Goal: Information Seeking & Learning: Learn about a topic

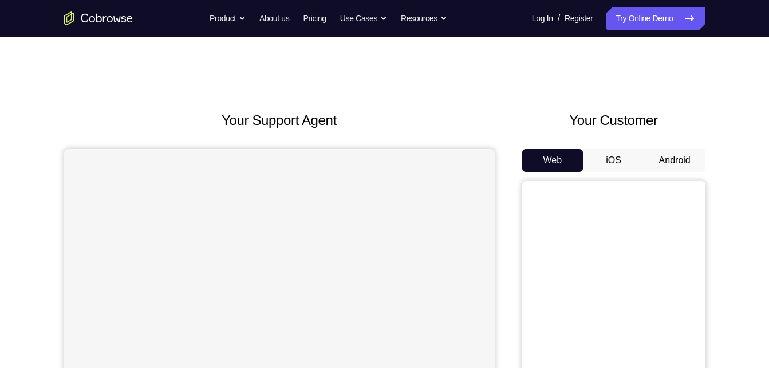
click at [675, 164] on button "Android" at bounding box center [674, 160] width 61 height 23
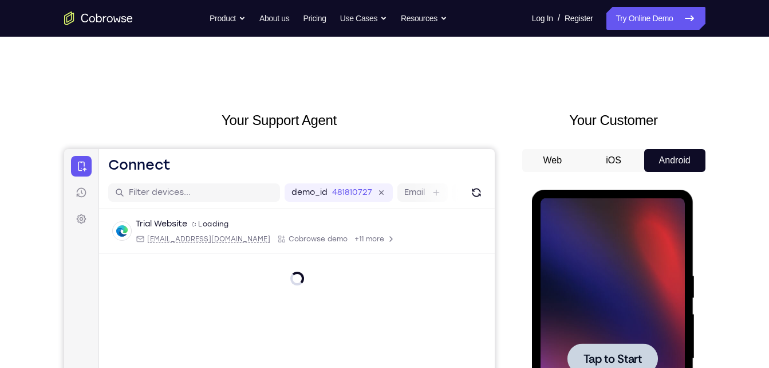
click at [620, 258] on div at bounding box center [613, 358] width 144 height 321
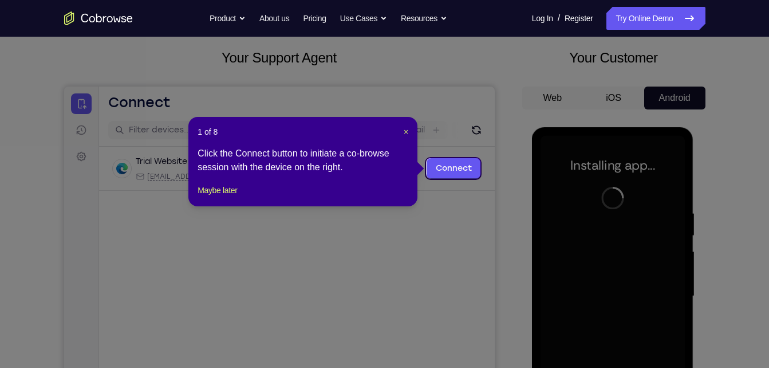
scroll to position [63, 0]
click at [404, 133] on span "×" at bounding box center [406, 131] width 5 height 9
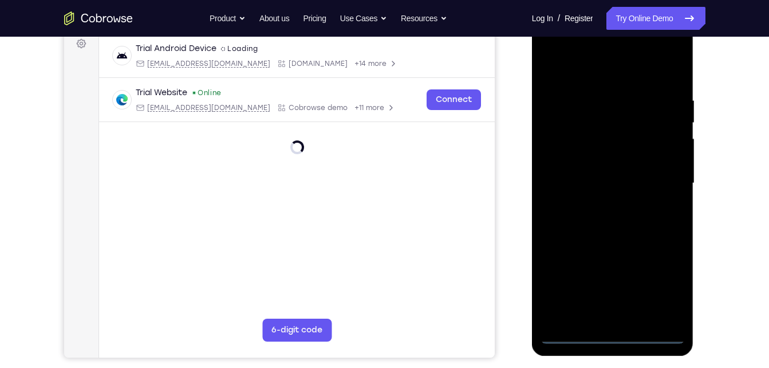
scroll to position [176, 0]
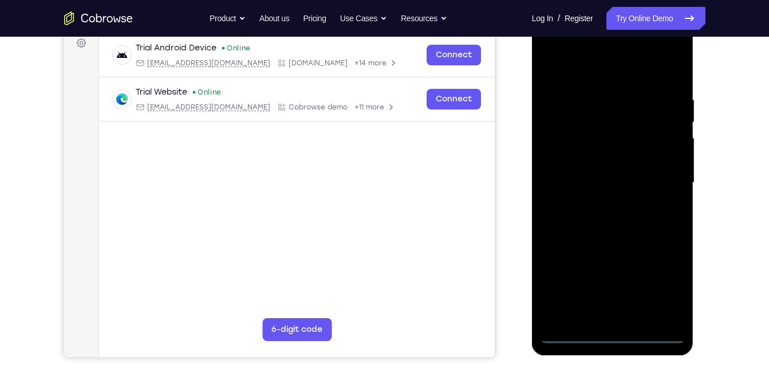
click at [613, 338] on div at bounding box center [613, 182] width 144 height 321
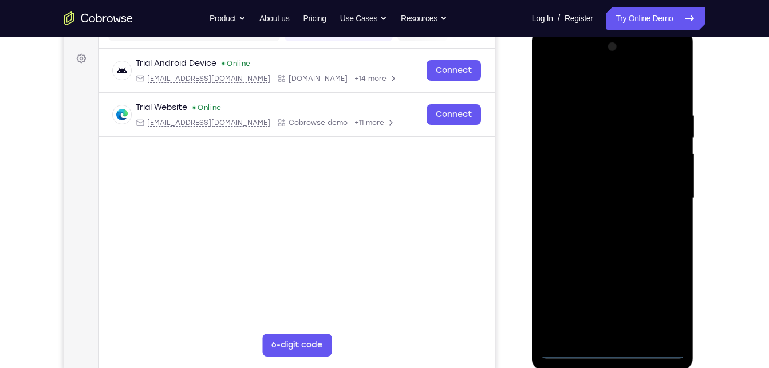
click at [668, 305] on div at bounding box center [613, 198] width 144 height 321
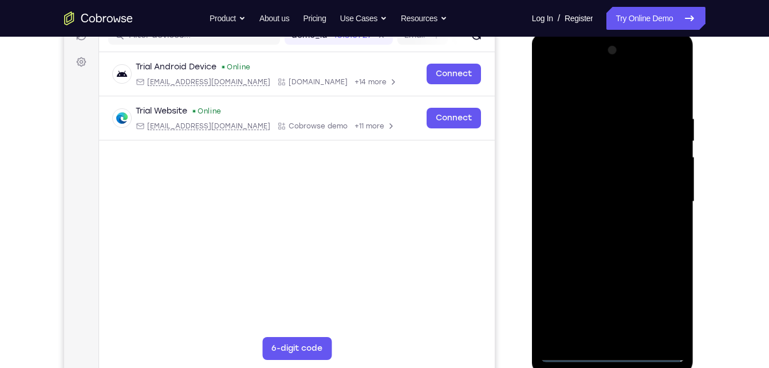
click at [570, 82] on div at bounding box center [613, 201] width 144 height 321
click at [661, 212] on div at bounding box center [613, 201] width 144 height 321
click at [598, 226] on div at bounding box center [613, 201] width 144 height 321
click at [588, 192] on div at bounding box center [613, 201] width 144 height 321
click at [583, 171] on div at bounding box center [613, 201] width 144 height 321
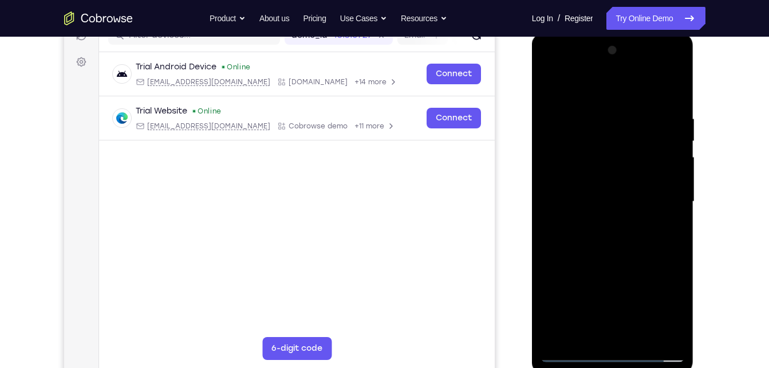
click at [576, 206] on div at bounding box center [613, 201] width 144 height 321
click at [564, 238] on div at bounding box center [613, 201] width 144 height 321
click at [577, 238] on div at bounding box center [613, 201] width 144 height 321
click at [605, 248] on div at bounding box center [613, 201] width 144 height 321
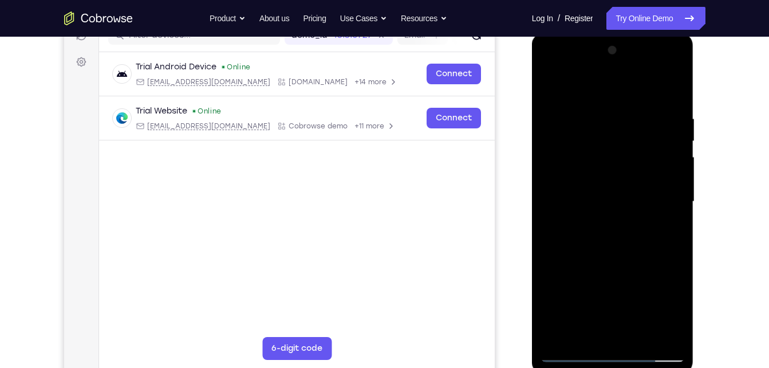
click at [541, 69] on div at bounding box center [613, 201] width 144 height 321
click at [589, 164] on div at bounding box center [613, 201] width 144 height 321
click at [599, 203] on div at bounding box center [613, 201] width 144 height 321
click at [601, 196] on div at bounding box center [613, 201] width 144 height 321
click at [591, 211] on div at bounding box center [613, 201] width 144 height 321
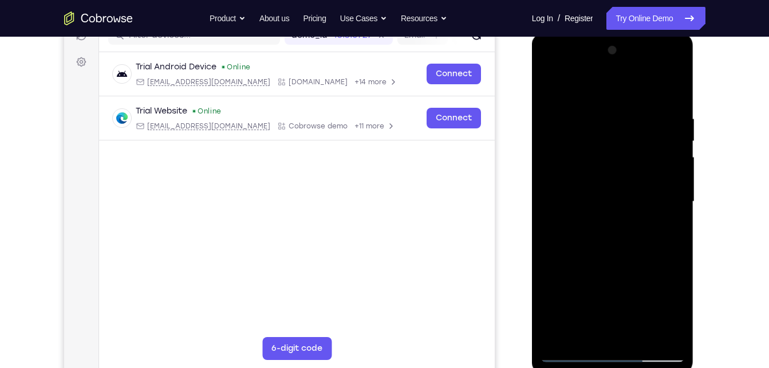
drag, startPoint x: 605, startPoint y: 252, endPoint x: 637, endPoint y: 183, distance: 76.3
click at [637, 183] on div at bounding box center [613, 201] width 144 height 321
click at [629, 340] on div at bounding box center [613, 201] width 144 height 321
click at [624, 333] on div at bounding box center [613, 201] width 144 height 321
drag, startPoint x: 609, startPoint y: 263, endPoint x: 667, endPoint y: 121, distance: 152.8
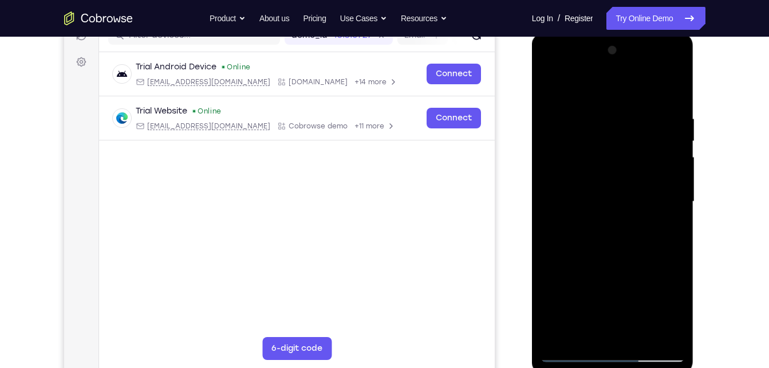
click at [667, 121] on div at bounding box center [613, 201] width 144 height 321
drag, startPoint x: 620, startPoint y: 258, endPoint x: 640, endPoint y: 182, distance: 78.7
click at [640, 182] on div at bounding box center [613, 201] width 144 height 321
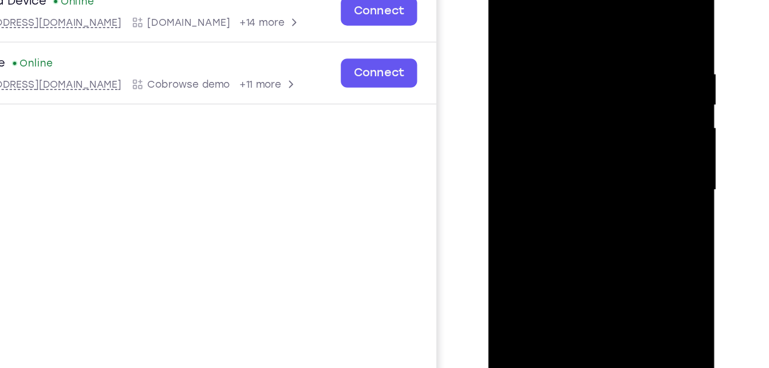
drag, startPoint x: 539, startPoint y: 225, endPoint x: 565, endPoint y: 165, distance: 65.1
click at [565, 165] on div at bounding box center [569, 122] width 144 height 321
click at [567, 165] on div at bounding box center [569, 122] width 144 height 321
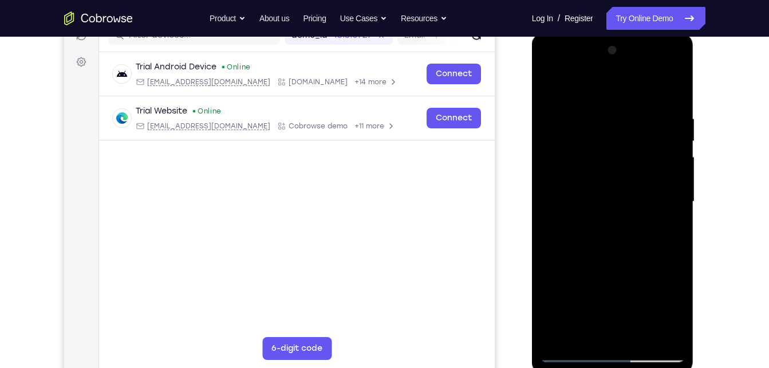
drag, startPoint x: 633, startPoint y: 213, endPoint x: 639, endPoint y: 318, distance: 105.5
click at [639, 318] on div at bounding box center [613, 201] width 144 height 321
drag, startPoint x: 631, startPoint y: 127, endPoint x: 633, endPoint y: 51, distance: 76.2
click at [633, 51] on div at bounding box center [613, 201] width 144 height 321
drag, startPoint x: 625, startPoint y: 204, endPoint x: 641, endPoint y: 114, distance: 91.3
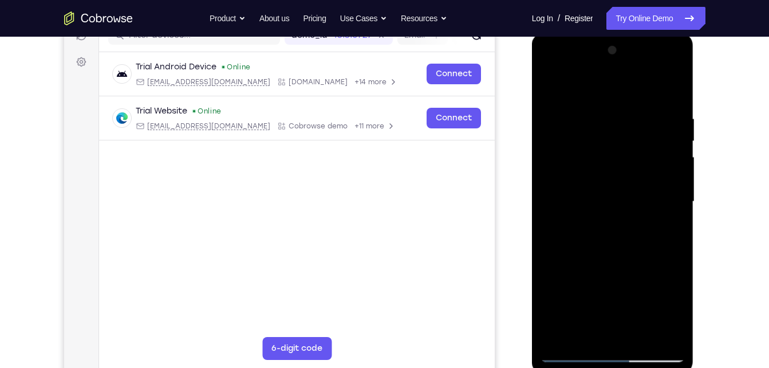
click at [641, 114] on div at bounding box center [613, 201] width 144 height 321
drag, startPoint x: 641, startPoint y: 114, endPoint x: 672, endPoint y: 397, distance: 284.5
click at [672, 367] on html "Online web based iOS Simulators and Android Emulators. Run iPhone, iPad, Mobile…" at bounding box center [613, 205] width 163 height 344
click at [676, 69] on div at bounding box center [613, 201] width 144 height 321
click at [648, 285] on div at bounding box center [613, 201] width 144 height 321
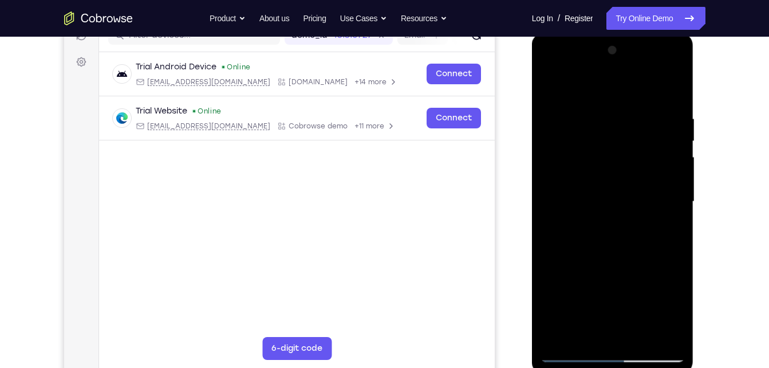
click at [669, 226] on div at bounding box center [613, 201] width 144 height 321
click at [594, 70] on div at bounding box center [613, 201] width 144 height 321
click at [579, 79] on div at bounding box center [613, 201] width 144 height 321
click at [562, 82] on div at bounding box center [613, 201] width 144 height 321
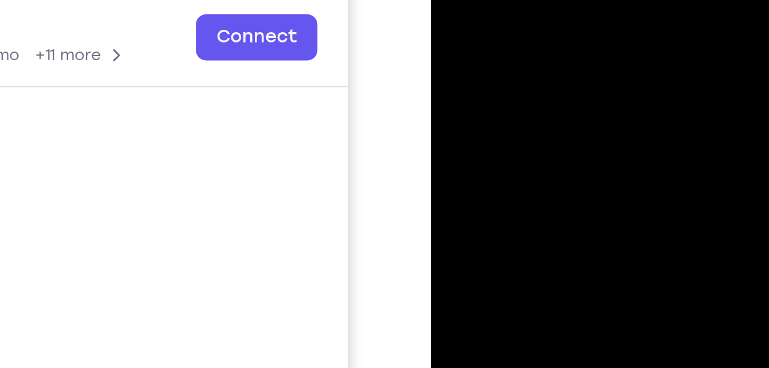
click at [496, 0] on div at bounding box center [511, 15] width 144 height 321
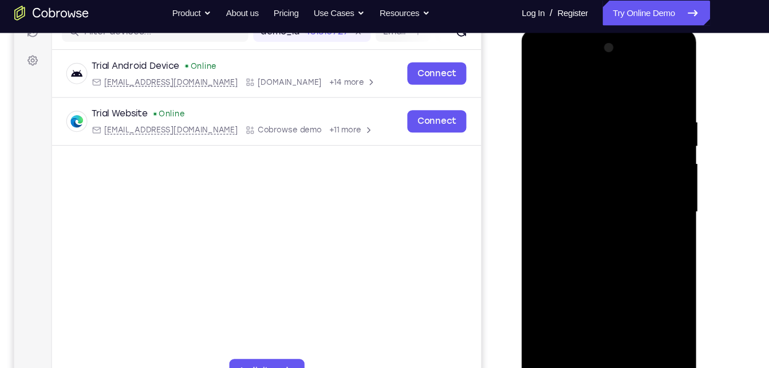
drag, startPoint x: 593, startPoint y: 211, endPoint x: 597, endPoint y: 153, distance: 58.0
click at [597, 153] on div at bounding box center [602, 197] width 144 height 321
click at [557, 236] on div at bounding box center [602, 197] width 144 height 321
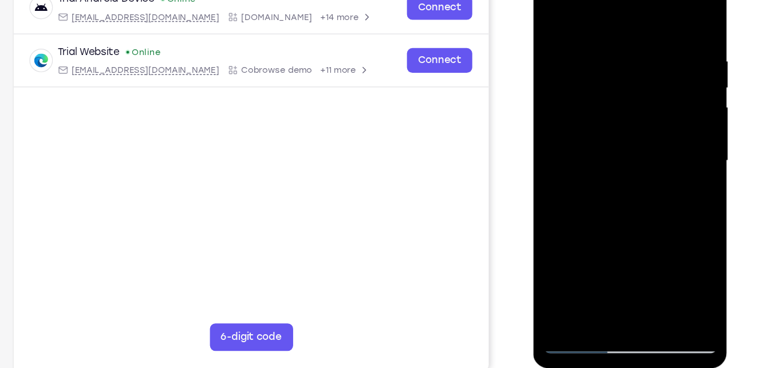
scroll to position [164, 0]
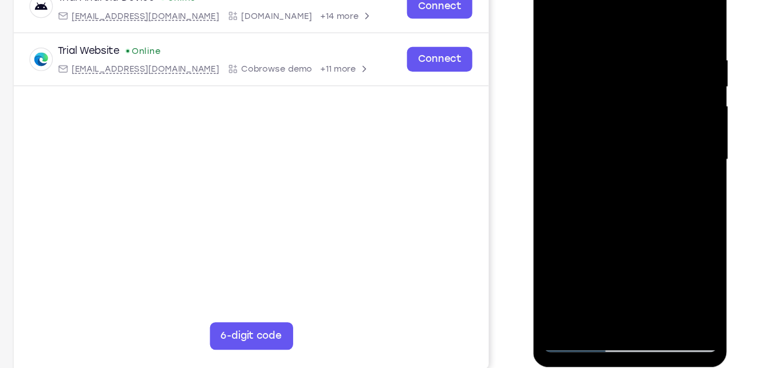
drag, startPoint x: 571, startPoint y: 258, endPoint x: 565, endPoint y: 228, distance: 29.9
click at [565, 228] on div at bounding box center [614, 126] width 144 height 321
click at [584, 52] on div at bounding box center [614, 126] width 144 height 321
click at [596, 252] on div at bounding box center [614, 126] width 144 height 321
click at [678, 0] on div at bounding box center [614, 126] width 144 height 321
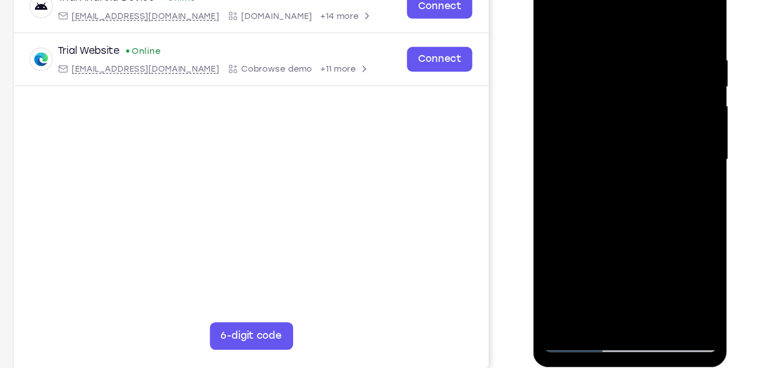
click at [678, 0] on div at bounding box center [614, 126] width 144 height 321
click at [570, 19] on div at bounding box center [614, 126] width 144 height 321
click at [664, 250] on div at bounding box center [614, 126] width 144 height 321
click at [668, 262] on div at bounding box center [614, 126] width 144 height 321
click at [573, 277] on div at bounding box center [614, 126] width 144 height 321
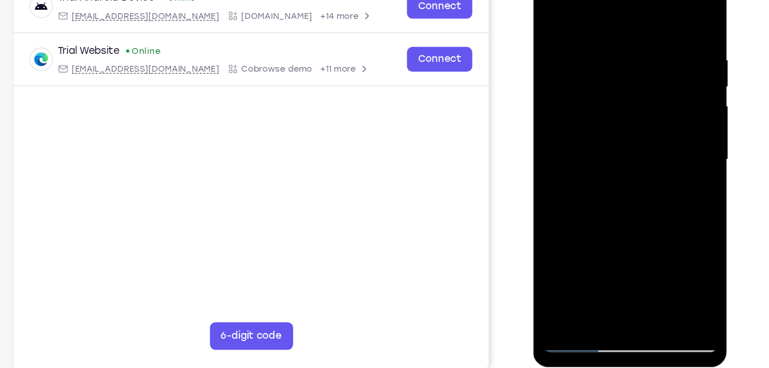
click at [573, 277] on div at bounding box center [614, 126] width 144 height 321
click at [590, 251] on div at bounding box center [614, 126] width 144 height 321
click at [652, 196] on div at bounding box center [614, 126] width 144 height 321
click at [602, 215] on div at bounding box center [614, 126] width 144 height 321
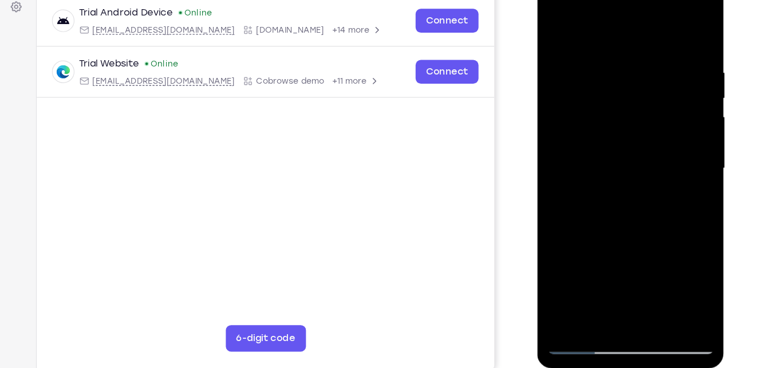
scroll to position [163, 0]
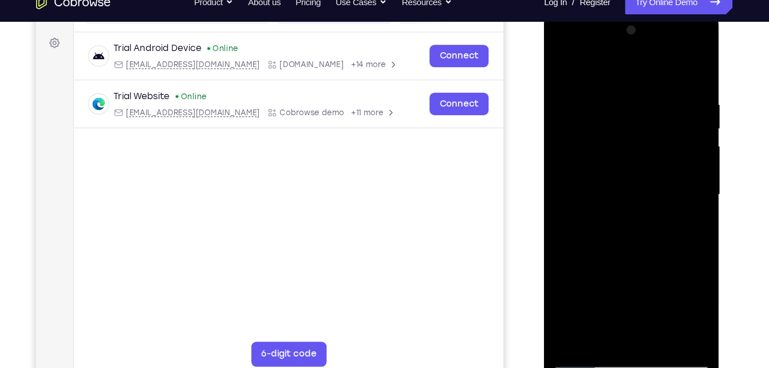
drag, startPoint x: 581, startPoint y: 310, endPoint x: 580, endPoint y: 288, distance: 22.3
click at [580, 288] on div at bounding box center [625, 179] width 144 height 321
click at [591, 241] on div at bounding box center [625, 179] width 144 height 321
click at [583, 206] on div at bounding box center [625, 179] width 144 height 321
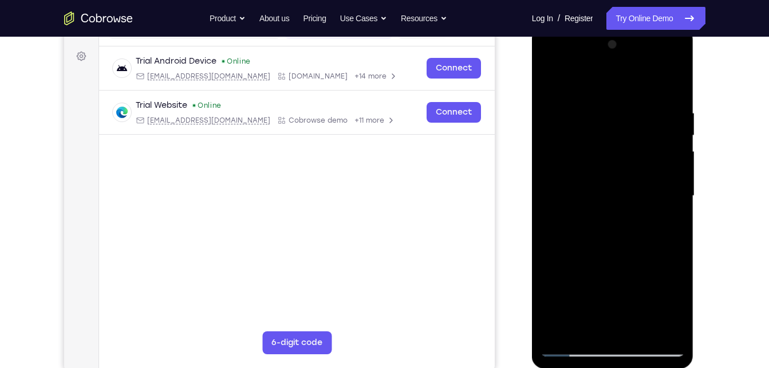
drag, startPoint x: 593, startPoint y: 219, endPoint x: 598, endPoint y: 184, distance: 35.3
click at [598, 184] on div at bounding box center [613, 195] width 144 height 321
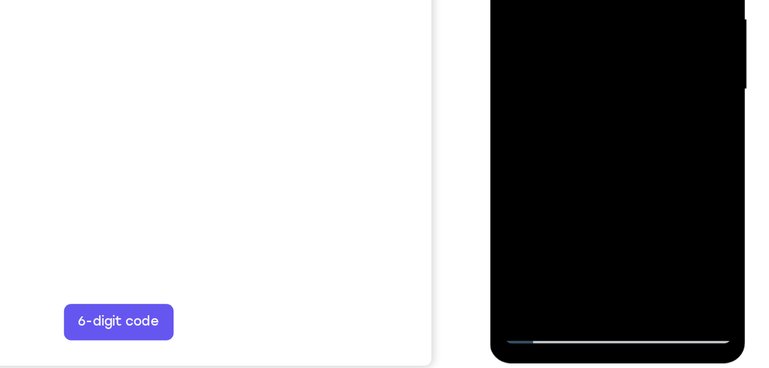
scroll to position [172, 0]
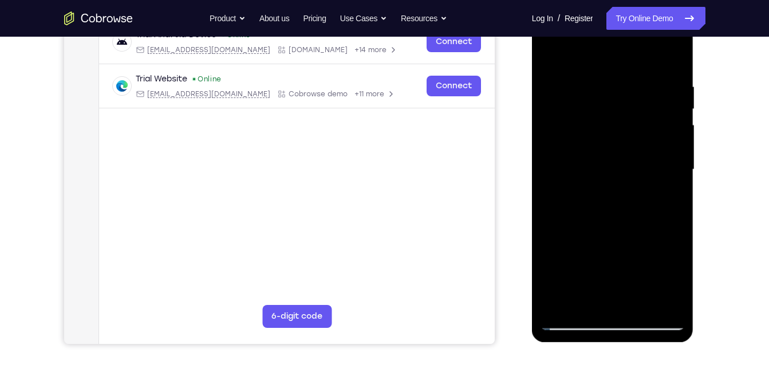
scroll to position [200, 0]
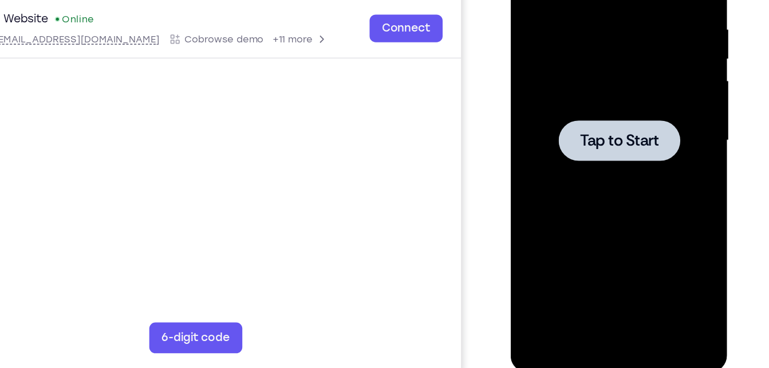
click at [647, 140] on div at bounding box center [592, 83] width 144 height 321
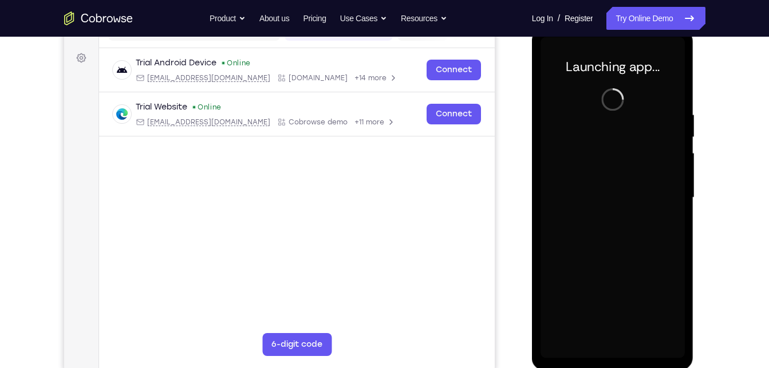
scroll to position [161, 0]
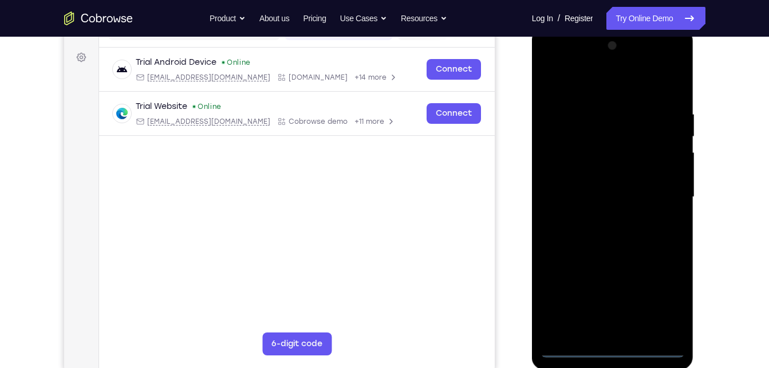
click at [605, 348] on div at bounding box center [613, 197] width 144 height 321
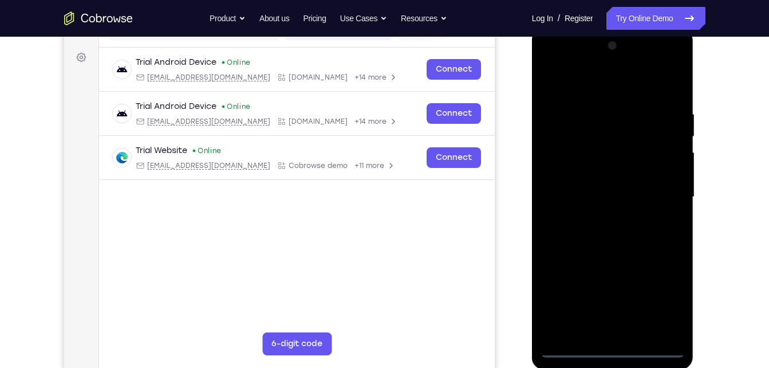
click at [660, 308] on div at bounding box center [613, 197] width 144 height 321
click at [591, 80] on div at bounding box center [613, 197] width 144 height 321
click at [559, 163] on div at bounding box center [613, 197] width 144 height 321
click at [582, 202] on div at bounding box center [613, 197] width 144 height 321
click at [578, 191] on div at bounding box center [613, 197] width 144 height 321
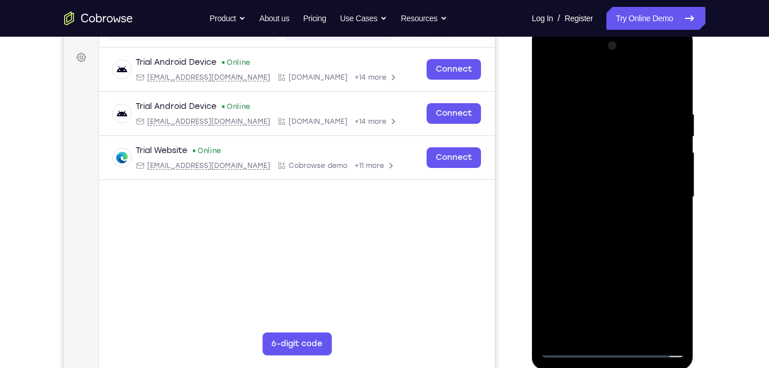
click at [576, 212] on div at bounding box center [613, 197] width 144 height 321
click at [602, 237] on div at bounding box center [613, 197] width 144 height 321
click at [602, 209] on div at bounding box center [613, 197] width 144 height 321
click at [598, 245] on div at bounding box center [613, 197] width 144 height 321
drag, startPoint x: 593, startPoint y: 93, endPoint x: 608, endPoint y: 43, distance: 52.2
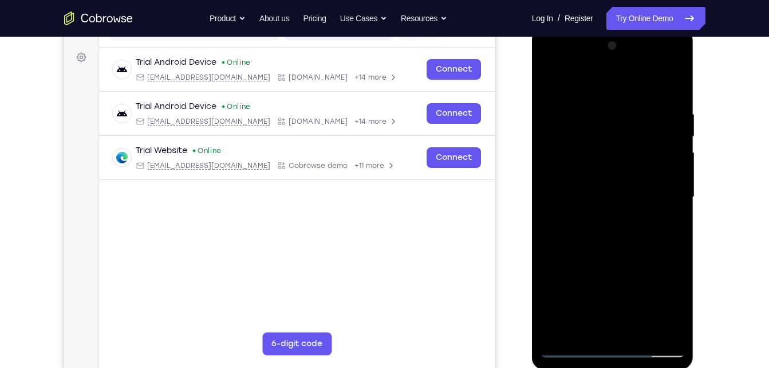
click at [608, 43] on div at bounding box center [613, 197] width 144 height 321
click at [613, 226] on div at bounding box center [613, 197] width 144 height 321
click at [609, 229] on div at bounding box center [613, 197] width 144 height 321
click at [604, 213] on div at bounding box center [613, 197] width 144 height 321
click at [596, 242] on div at bounding box center [613, 197] width 144 height 321
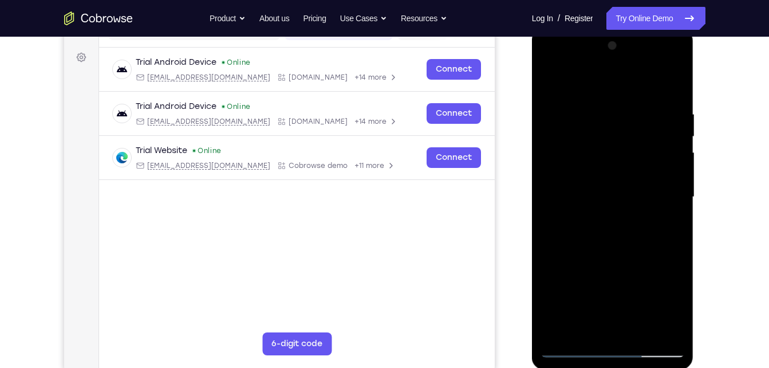
drag, startPoint x: 581, startPoint y: 271, endPoint x: 601, endPoint y: 174, distance: 99.4
click at [601, 174] on div at bounding box center [613, 197] width 144 height 321
click at [608, 324] on div at bounding box center [613, 197] width 144 height 321
click at [677, 66] on div at bounding box center [613, 197] width 144 height 321
click at [644, 283] on div at bounding box center [613, 197] width 144 height 321
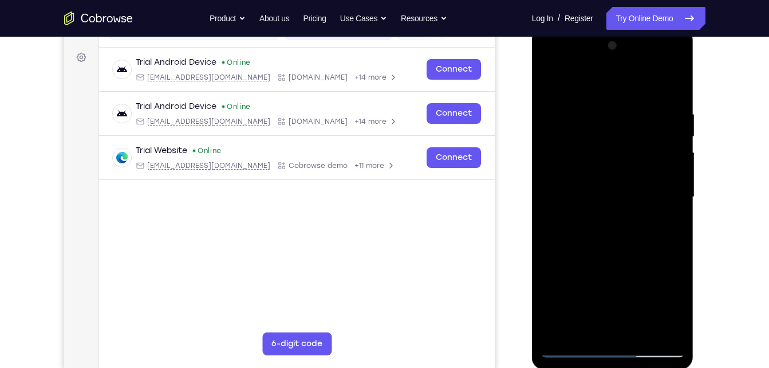
click at [595, 64] on div at bounding box center [613, 197] width 144 height 321
click at [590, 88] on div at bounding box center [613, 197] width 144 height 321
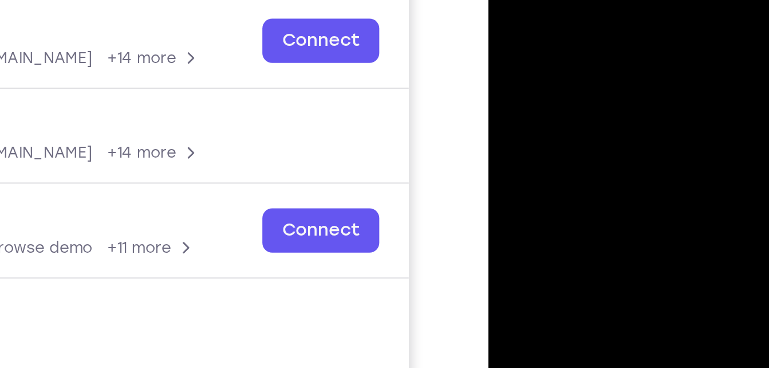
click at [515, 2] on div at bounding box center [569, 121] width 144 height 321
click at [611, 90] on div at bounding box center [569, 121] width 144 height 321
click at [588, 90] on div at bounding box center [569, 121] width 144 height 321
click at [553, 71] on div at bounding box center [569, 121] width 144 height 321
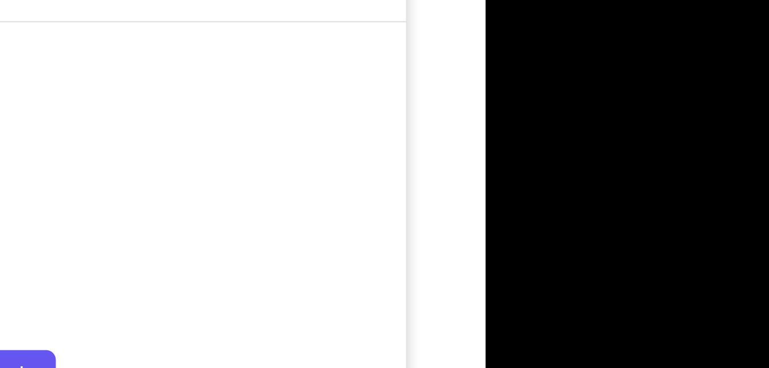
drag, startPoint x: 524, startPoint y: -1, endPoint x: 524, endPoint y: -19, distance: 18.3
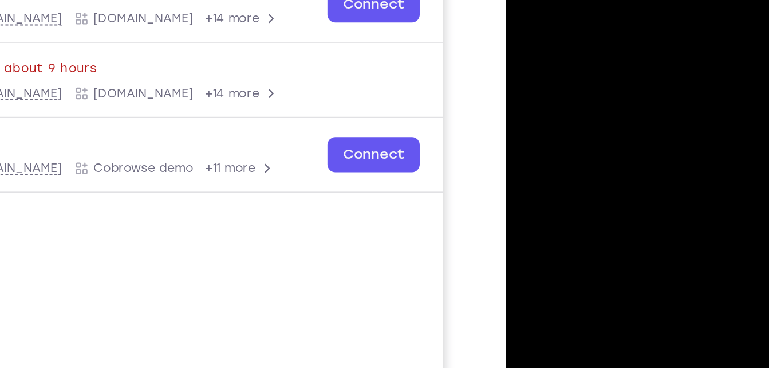
click at [547, 27] on div at bounding box center [586, 104] width 144 height 321
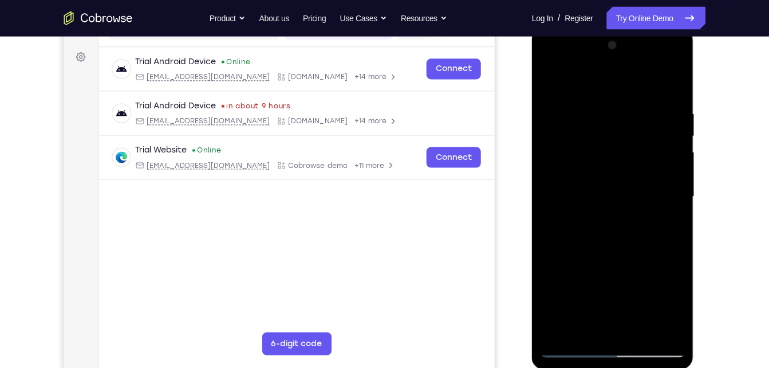
scroll to position [161, 0]
click at [606, 336] on div at bounding box center [613, 197] width 144 height 321
click at [676, 62] on div at bounding box center [613, 197] width 144 height 321
click at [560, 78] on div at bounding box center [613, 197] width 144 height 321
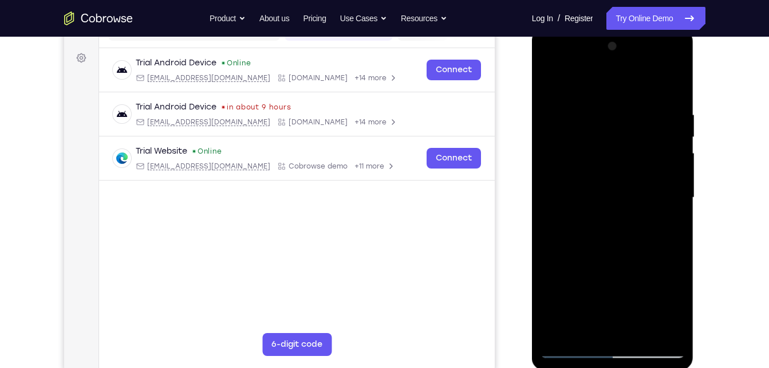
click at [664, 328] on div at bounding box center [613, 197] width 144 height 321
click at [567, 353] on div at bounding box center [613, 197] width 144 height 321
click at [581, 324] on div at bounding box center [613, 197] width 144 height 321
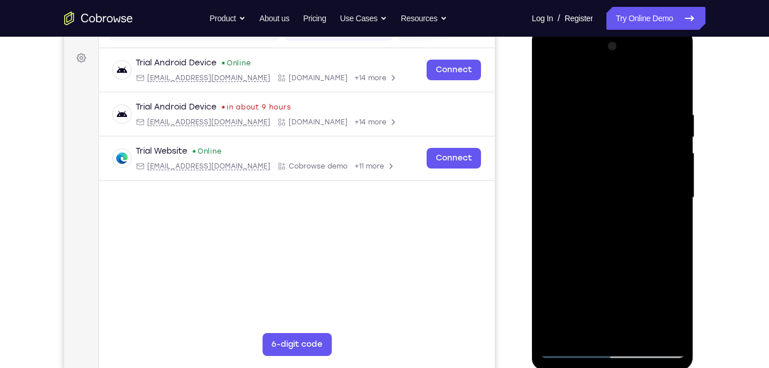
click at [594, 290] on div at bounding box center [613, 197] width 144 height 321
click at [610, 288] on div at bounding box center [613, 197] width 144 height 321
click at [637, 286] on div at bounding box center [613, 197] width 144 height 321
click at [615, 287] on div at bounding box center [613, 197] width 144 height 321
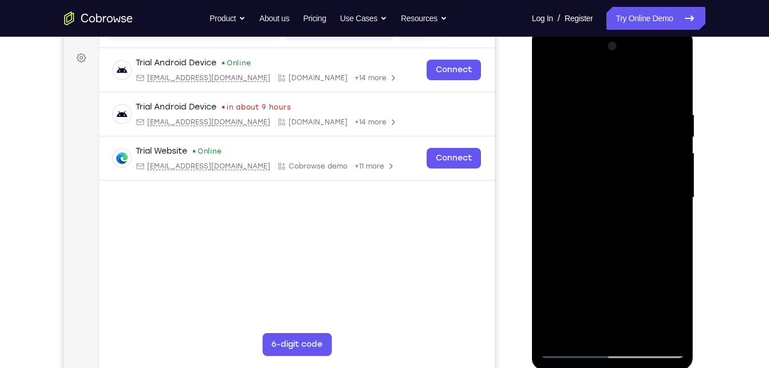
click at [583, 287] on div at bounding box center [613, 197] width 144 height 321
click at [561, 290] on div at bounding box center [613, 197] width 144 height 321
click at [616, 289] on div at bounding box center [613, 197] width 144 height 321
click at [601, 287] on div at bounding box center [613, 197] width 144 height 321
click at [569, 235] on div at bounding box center [613, 197] width 144 height 321
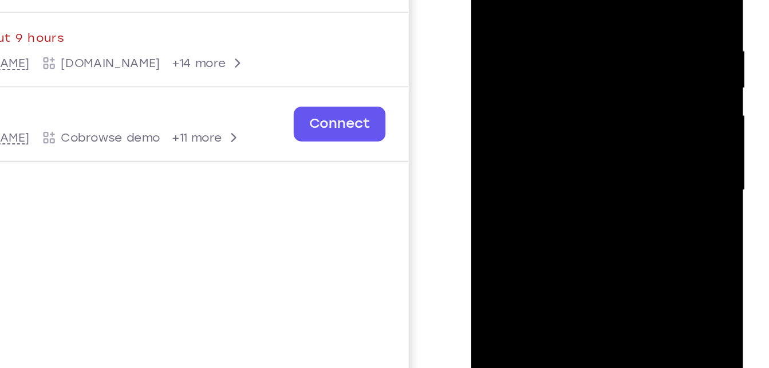
scroll to position [218, 0]
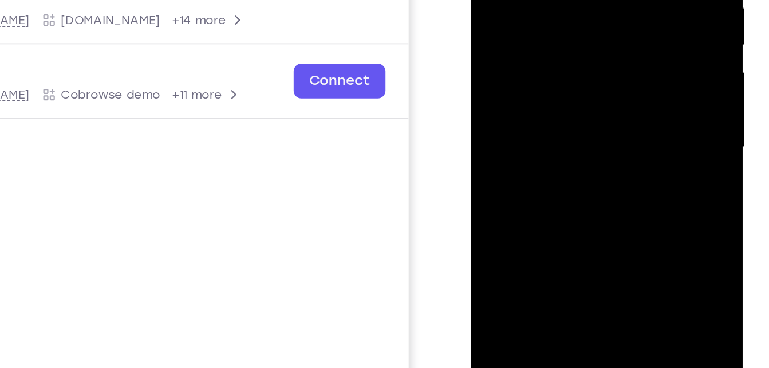
click at [532, 95] on div at bounding box center [552, 32] width 144 height 321
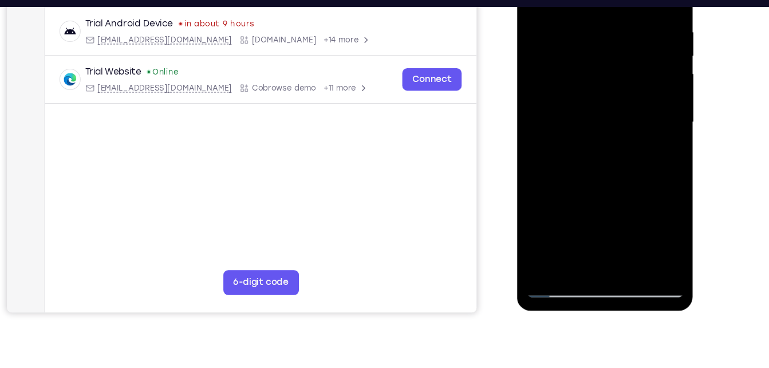
scroll to position [216, 0]
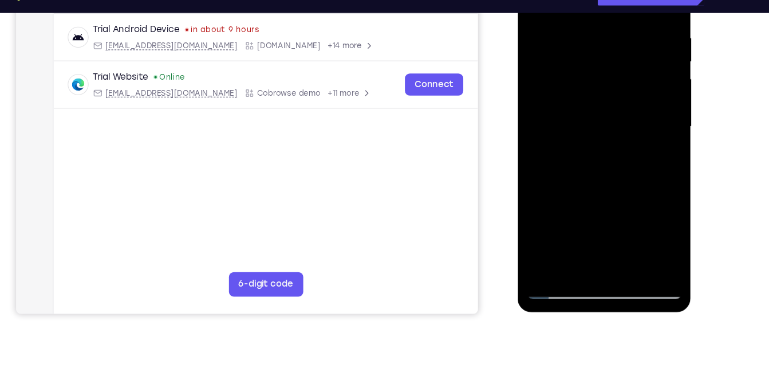
click at [583, 180] on div at bounding box center [598, 114] width 144 height 321
click at [647, 182] on div at bounding box center [598, 114] width 144 height 321
click at [605, 200] on div at bounding box center [598, 114] width 144 height 321
click at [664, 190] on div at bounding box center [598, 114] width 144 height 321
click at [628, 185] on div at bounding box center [598, 114] width 144 height 321
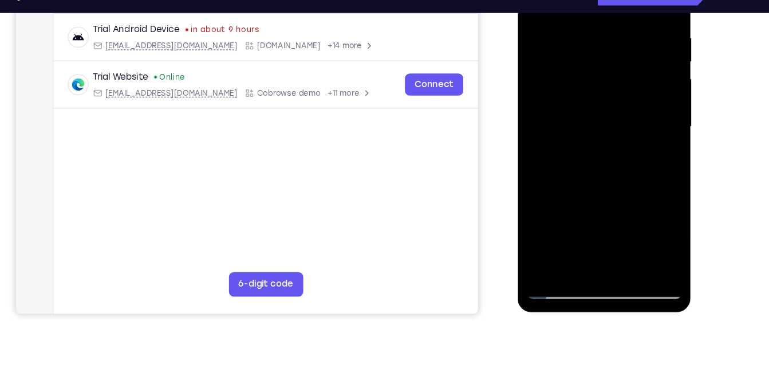
click at [645, 182] on div at bounding box center [598, 114] width 144 height 321
click at [549, 186] on div at bounding box center [598, 114] width 144 height 321
click at [585, 205] on div at bounding box center [598, 114] width 144 height 321
click at [612, 202] on div at bounding box center [598, 114] width 144 height 321
click at [662, 185] on div at bounding box center [598, 114] width 144 height 321
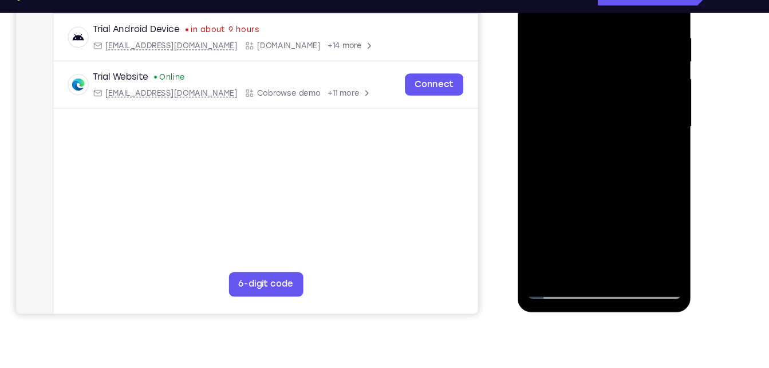
click at [649, 228] on div at bounding box center [598, 114] width 144 height 321
click at [555, 203] on div at bounding box center [598, 114] width 144 height 321
click at [651, 224] on div at bounding box center [598, 114] width 144 height 321
click at [624, 184] on div at bounding box center [598, 114] width 144 height 321
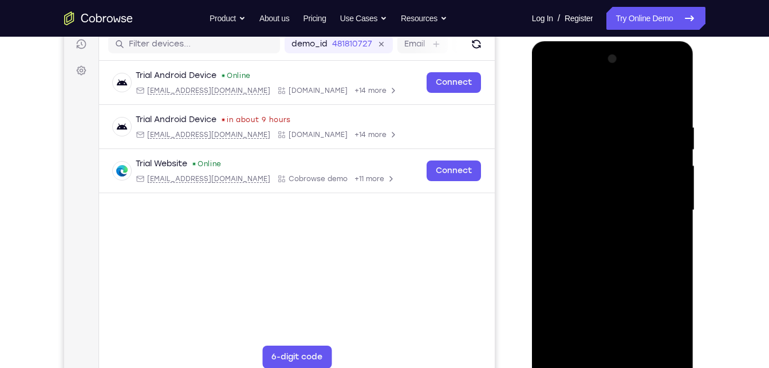
scroll to position [210, 0]
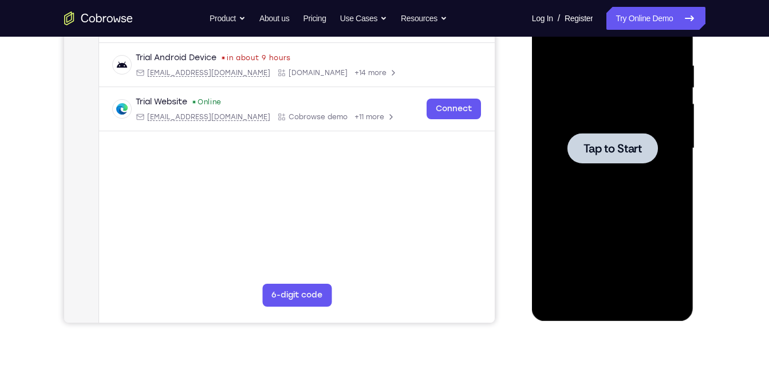
click at [607, 115] on div at bounding box center [613, 148] width 144 height 321
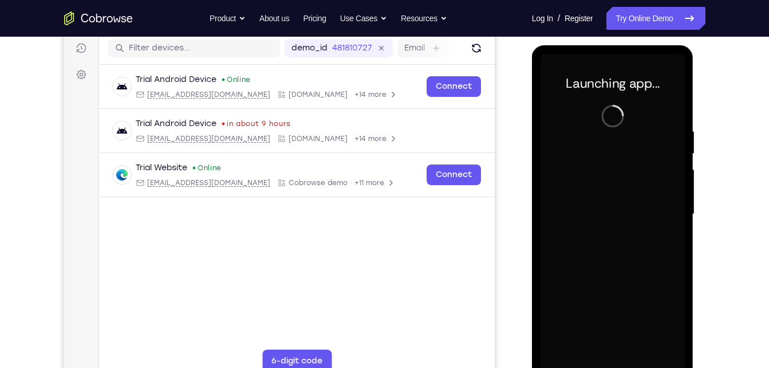
scroll to position [164, 0]
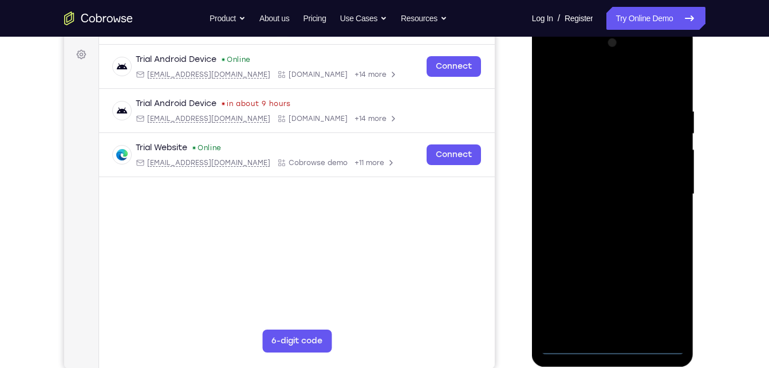
click at [613, 347] on div at bounding box center [613, 194] width 144 height 321
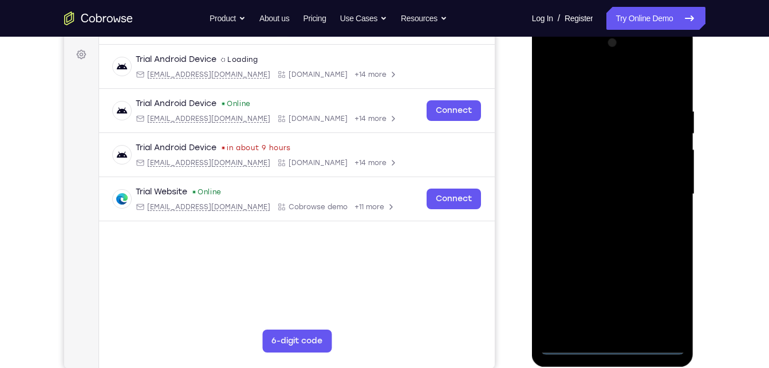
scroll to position [149, 0]
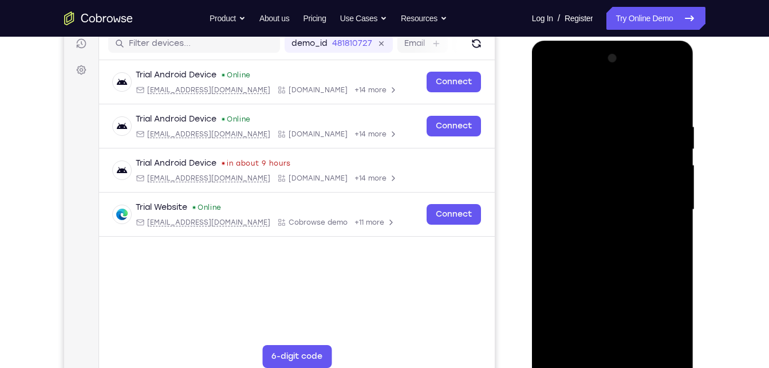
click at [668, 320] on div at bounding box center [613, 209] width 144 height 321
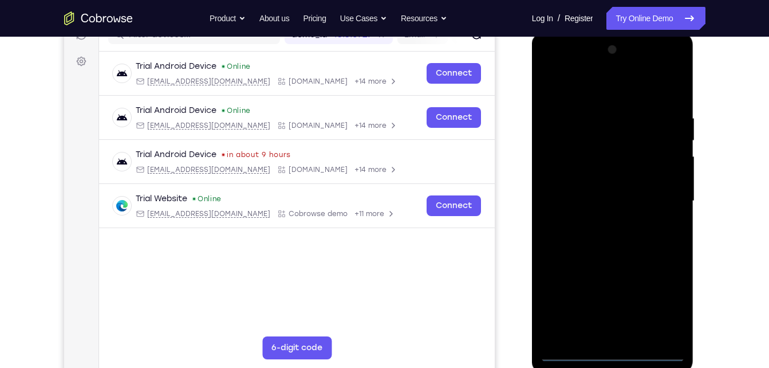
click at [584, 89] on div at bounding box center [613, 201] width 144 height 321
click at [658, 198] on div at bounding box center [613, 201] width 144 height 321
click at [548, 69] on div at bounding box center [613, 201] width 144 height 321
click at [569, 175] on div at bounding box center [613, 201] width 144 height 321
click at [593, 202] on div at bounding box center [613, 201] width 144 height 321
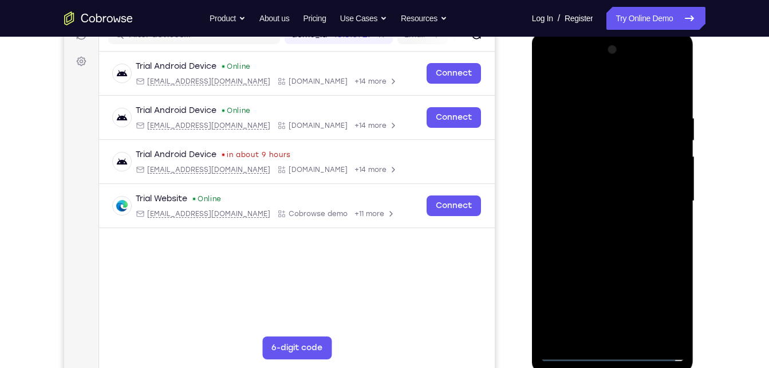
click at [589, 199] on div at bounding box center [613, 201] width 144 height 321
click at [585, 220] on div at bounding box center [613, 201] width 144 height 321
drag, startPoint x: 590, startPoint y: 102, endPoint x: 598, endPoint y: 60, distance: 43.6
click at [598, 60] on div at bounding box center [613, 201] width 144 height 321
drag, startPoint x: 574, startPoint y: 206, endPoint x: 587, endPoint y: 153, distance: 53.7
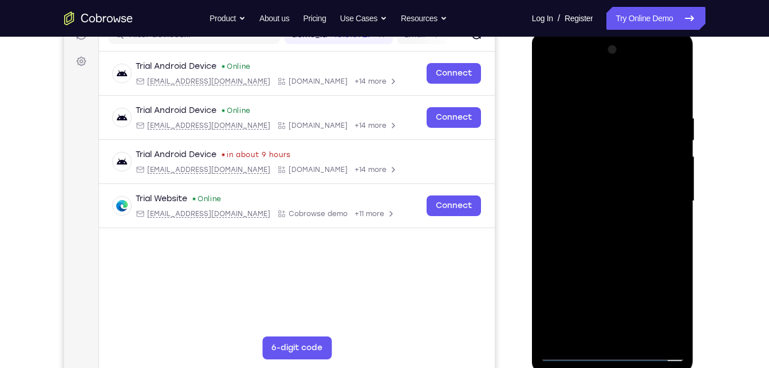
click at [587, 153] on div at bounding box center [613, 201] width 144 height 321
click at [620, 329] on div at bounding box center [613, 201] width 144 height 321
click at [677, 62] on div at bounding box center [613, 201] width 144 height 321
click at [627, 285] on div at bounding box center [613, 201] width 144 height 321
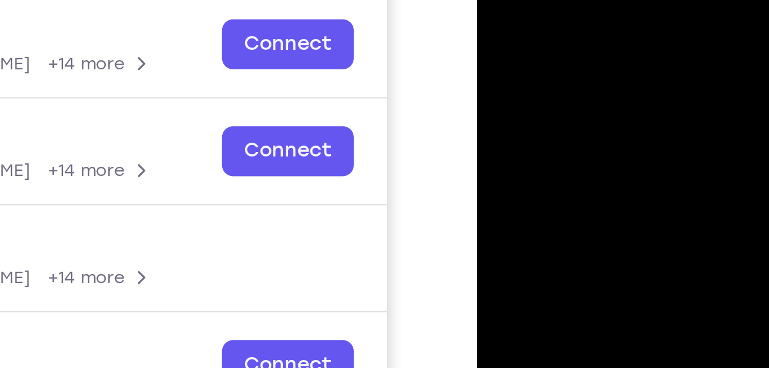
click at [504, 0] on div at bounding box center [558, 114] width 144 height 321
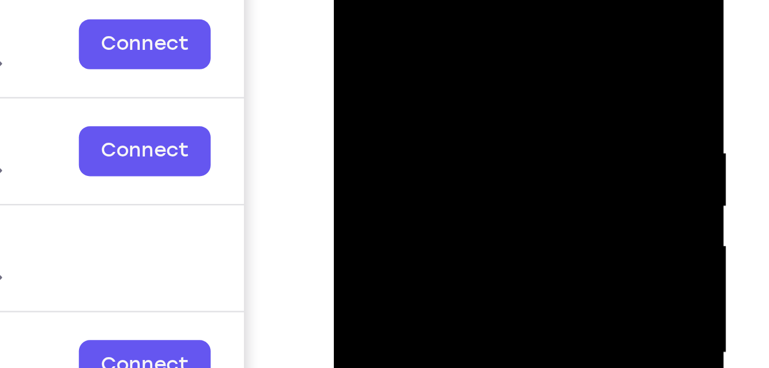
click at [465, 85] on div at bounding box center [414, 114] width 144 height 321
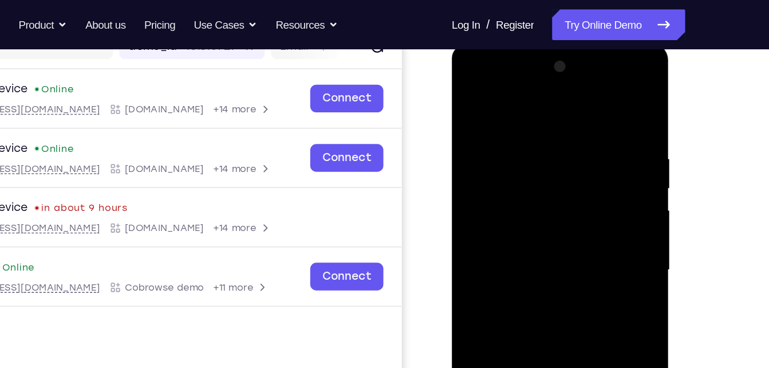
click at [552, 179] on div at bounding box center [532, 212] width 144 height 321
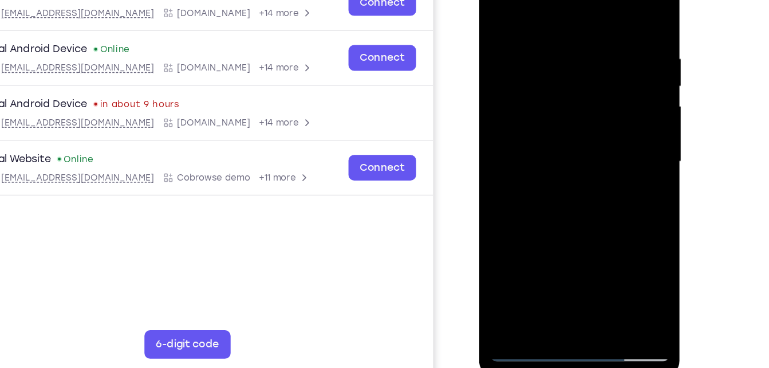
scroll to position [155, 0]
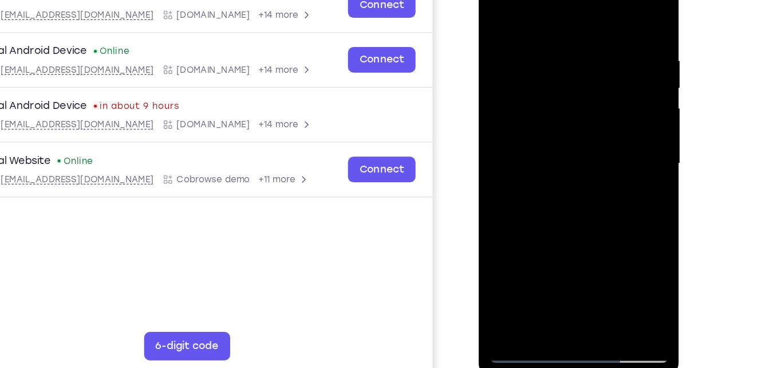
drag, startPoint x: 518, startPoint y: 259, endPoint x: 517, endPoint y: 232, distance: 26.4
click at [517, 232] on div at bounding box center [559, 123] width 144 height 321
click at [554, 48] on div at bounding box center [559, 123] width 144 height 321
click at [543, 255] on div at bounding box center [559, 123] width 144 height 321
click at [623, 0] on div at bounding box center [559, 123] width 144 height 321
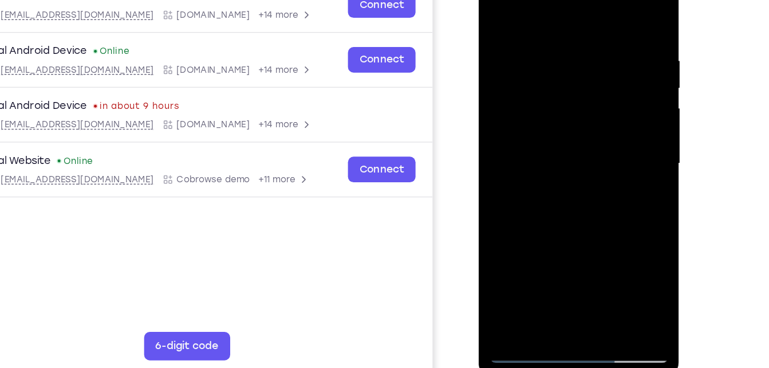
click at [498, 21] on div at bounding box center [559, 123] width 144 height 321
click at [605, 263] on div at bounding box center [559, 123] width 144 height 321
click at [519, 273] on div at bounding box center [559, 123] width 144 height 321
click at [532, 234] on div at bounding box center [559, 123] width 144 height 321
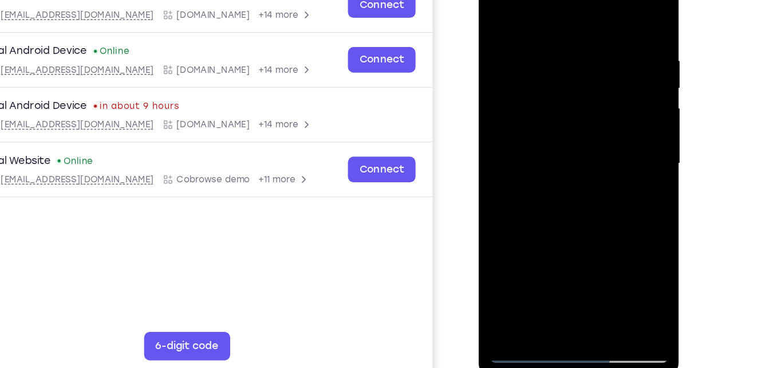
click at [619, 231] on div at bounding box center [559, 123] width 144 height 321
click at [514, 157] on div at bounding box center [559, 123] width 144 height 321
click at [515, 158] on div at bounding box center [559, 123] width 144 height 321
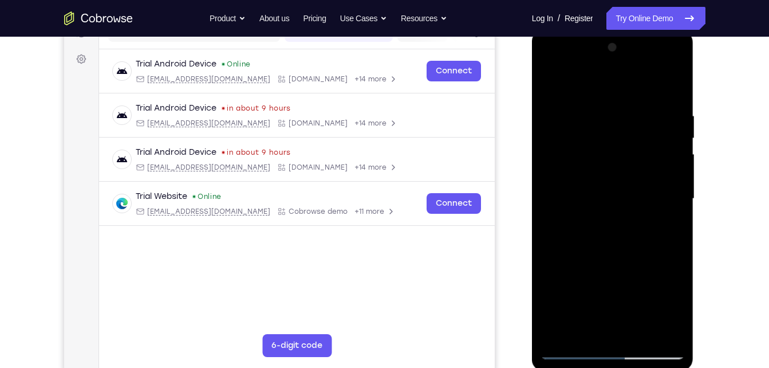
scroll to position [153, 0]
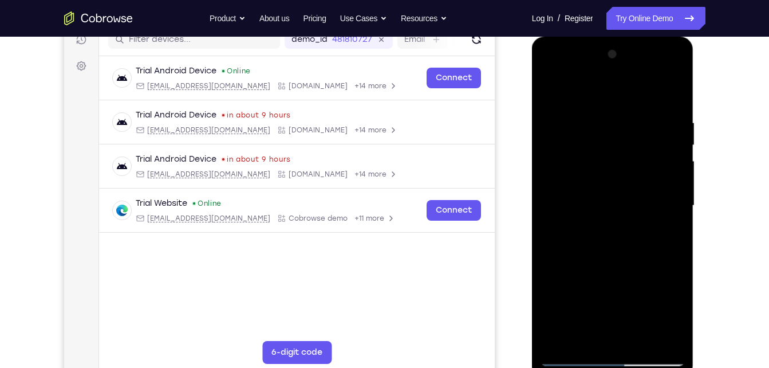
drag, startPoint x: 645, startPoint y: 185, endPoint x: 649, endPoint y: 376, distance: 191.3
click at [649, 367] on div at bounding box center [613, 207] width 162 height 341
click at [576, 96] on div at bounding box center [613, 205] width 144 height 321
drag, startPoint x: 600, startPoint y: 241, endPoint x: 616, endPoint y: 167, distance: 76.1
click at [616, 167] on div at bounding box center [613, 205] width 144 height 321
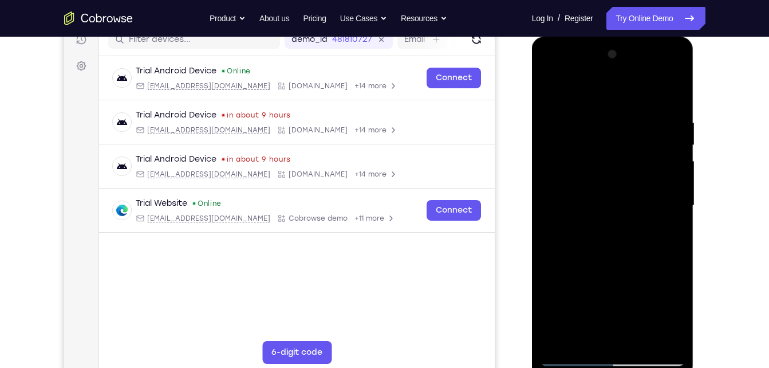
drag, startPoint x: 596, startPoint y: 172, endPoint x: 604, endPoint y: 265, distance: 93.7
click at [604, 265] on div at bounding box center [613, 205] width 144 height 321
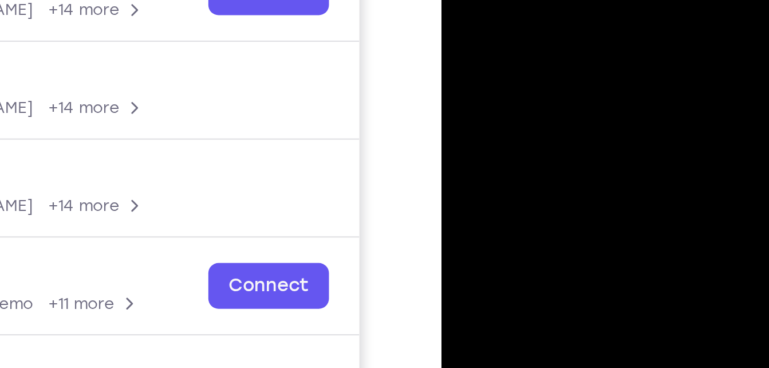
click at [507, 18] on div at bounding box center [522, 70] width 144 height 321
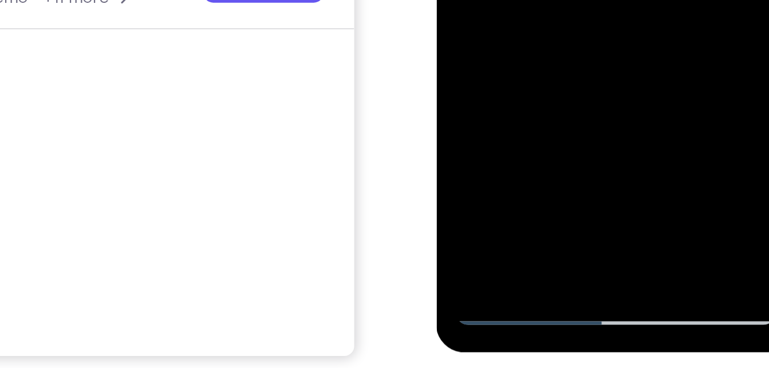
scroll to position [171, 0]
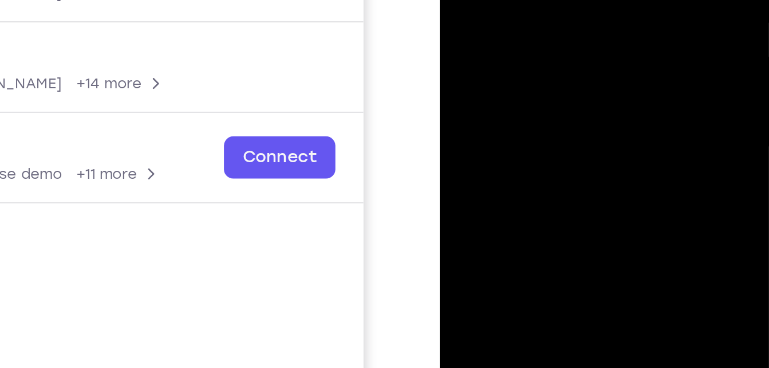
scroll to position [172, 0]
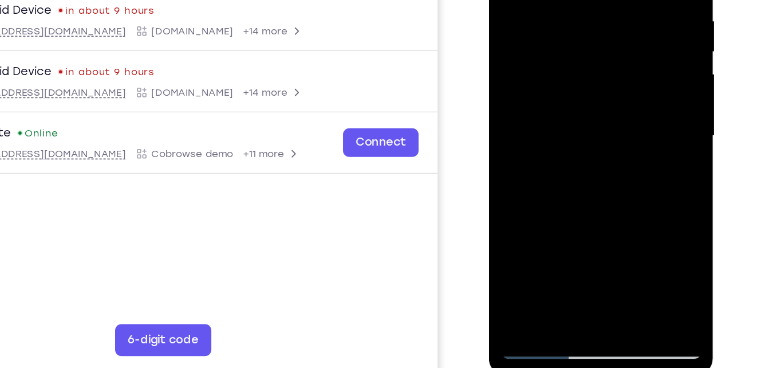
click at [542, 158] on div at bounding box center [570, 70] width 144 height 321
click at [519, 161] on div at bounding box center [570, 70] width 144 height 321
click at [566, 161] on div at bounding box center [570, 70] width 144 height 321
click at [555, 161] on div at bounding box center [570, 70] width 144 height 321
click at [526, 105] on div at bounding box center [570, 70] width 144 height 321
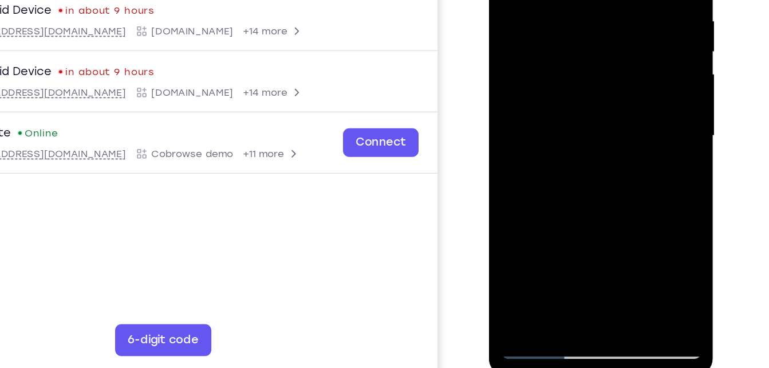
click at [597, 137] on div at bounding box center [570, 70] width 144 height 321
click at [585, 188] on div at bounding box center [570, 70] width 144 height 321
click at [570, 159] on div at bounding box center [570, 70] width 144 height 321
click at [595, 159] on div at bounding box center [570, 70] width 144 height 321
click at [578, 159] on div at bounding box center [570, 70] width 144 height 321
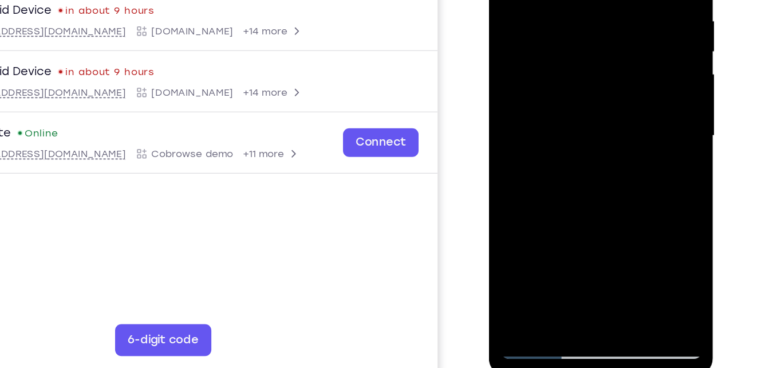
click at [609, 160] on div at bounding box center [570, 70] width 144 height 321
click at [570, 159] on div at bounding box center [570, 70] width 144 height 321
click at [559, 160] on div at bounding box center [570, 70] width 144 height 321
click at [617, 158] on div at bounding box center [570, 70] width 144 height 321
click at [570, 161] on div at bounding box center [570, 70] width 144 height 321
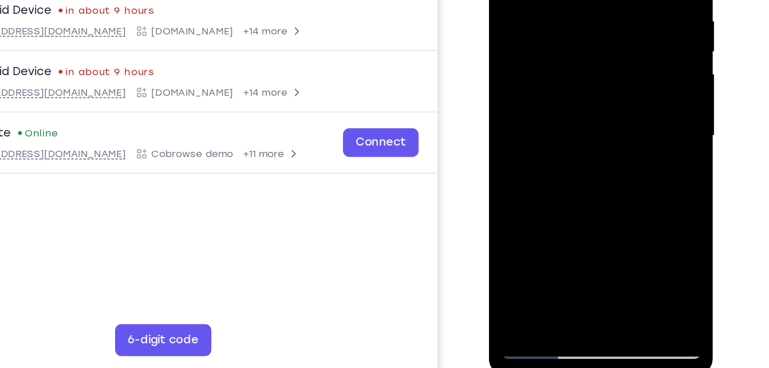
click at [595, 158] on div at bounding box center [570, 70] width 144 height 321
click at [595, 140] on div at bounding box center [570, 70] width 144 height 321
click at [575, 155] on div at bounding box center [570, 70] width 144 height 321
click at [545, 182] on div at bounding box center [570, 70] width 144 height 321
click at [621, 179] on div at bounding box center [570, 70] width 144 height 321
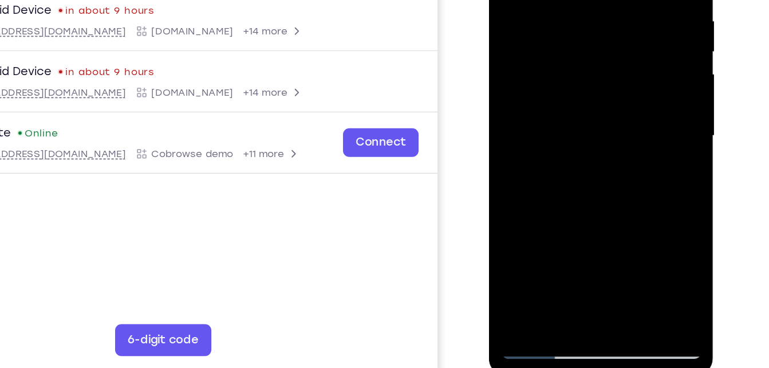
click at [594, 136] on div at bounding box center [570, 70] width 144 height 321
click at [516, 104] on div at bounding box center [570, 70] width 144 height 321
click at [526, 104] on div at bounding box center [570, 70] width 144 height 321
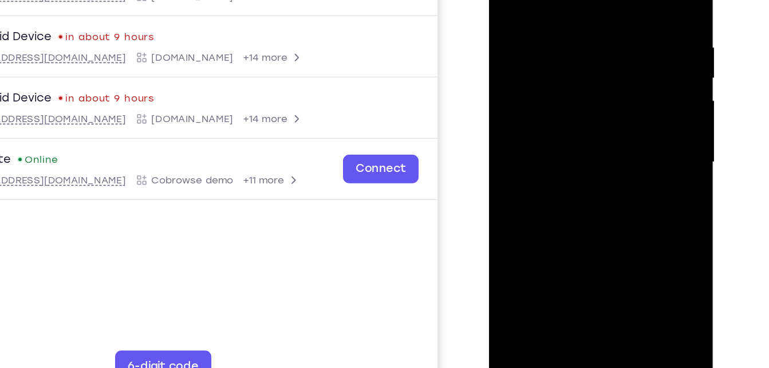
click at [547, 150] on div at bounding box center [570, 96] width 144 height 321
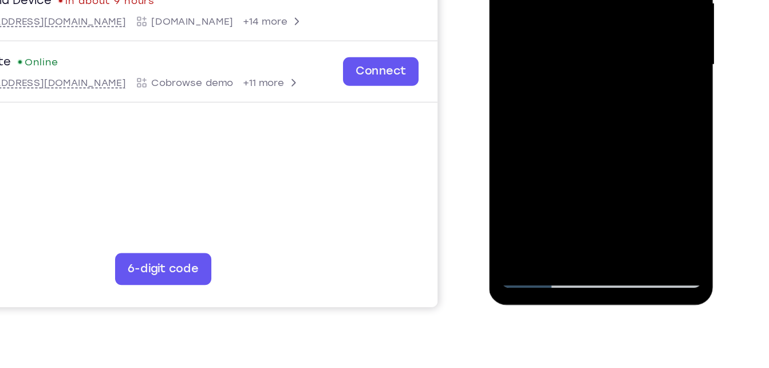
scroll to position [210, 0]
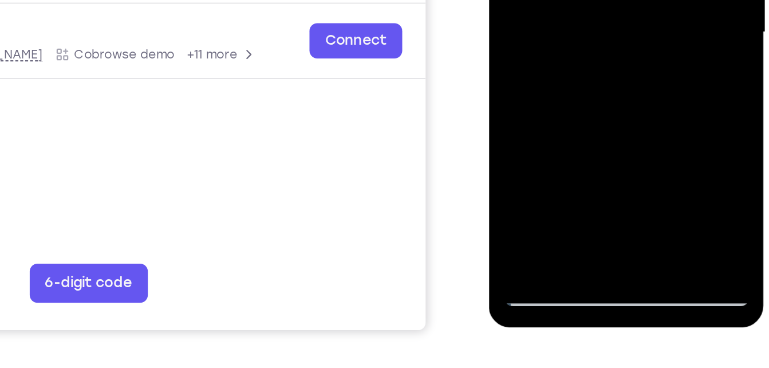
scroll to position [207, 0]
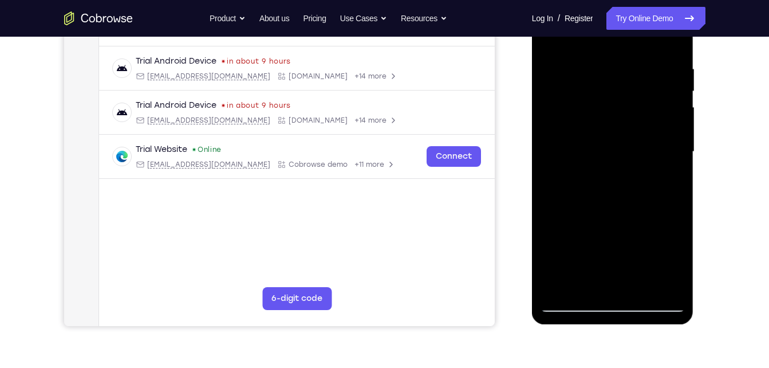
click at [561, 244] on div at bounding box center [613, 151] width 144 height 321
click at [600, 242] on div at bounding box center [613, 151] width 144 height 321
click at [614, 242] on div at bounding box center [613, 151] width 144 height 321
click at [646, 242] on div at bounding box center [613, 151] width 144 height 321
click at [567, 186] on div at bounding box center [613, 151] width 144 height 321
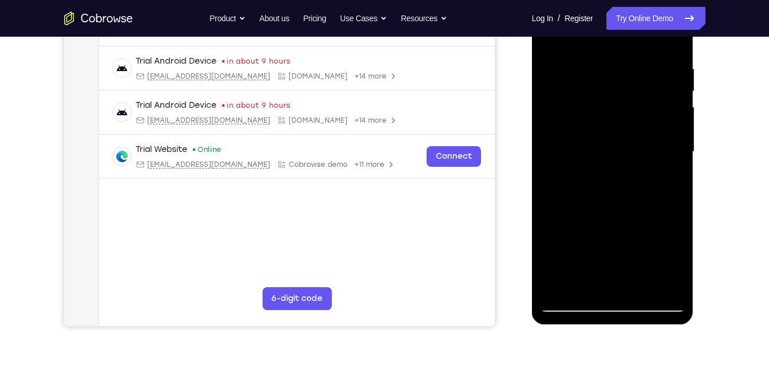
click at [567, 68] on div at bounding box center [613, 151] width 144 height 321
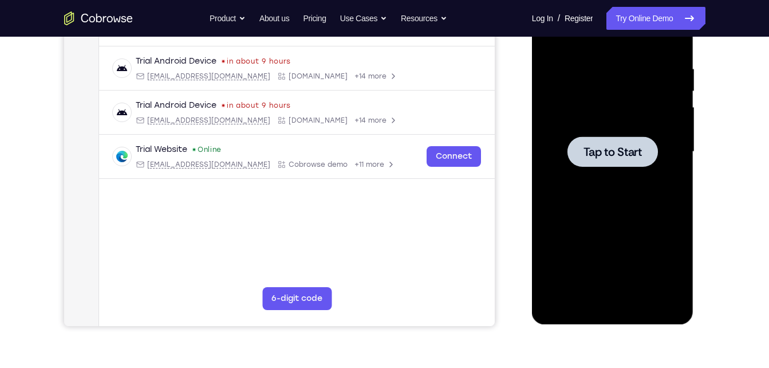
click at [610, 131] on div at bounding box center [613, 151] width 144 height 321
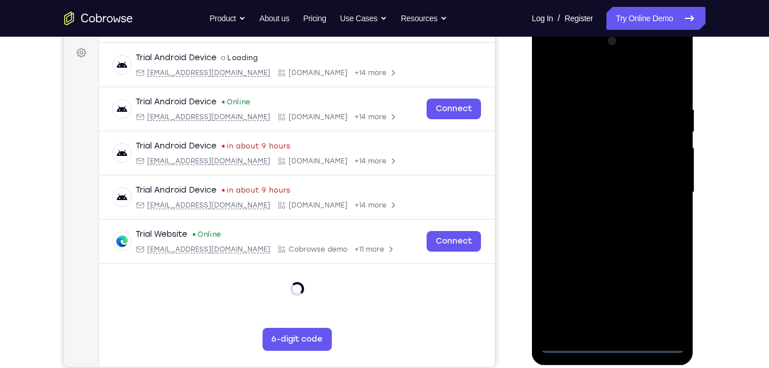
scroll to position [165, 0]
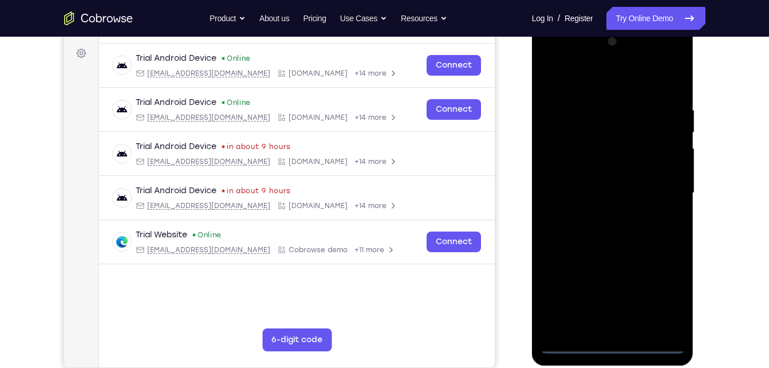
click at [616, 345] on div at bounding box center [613, 193] width 144 height 321
click at [660, 301] on div at bounding box center [613, 193] width 144 height 321
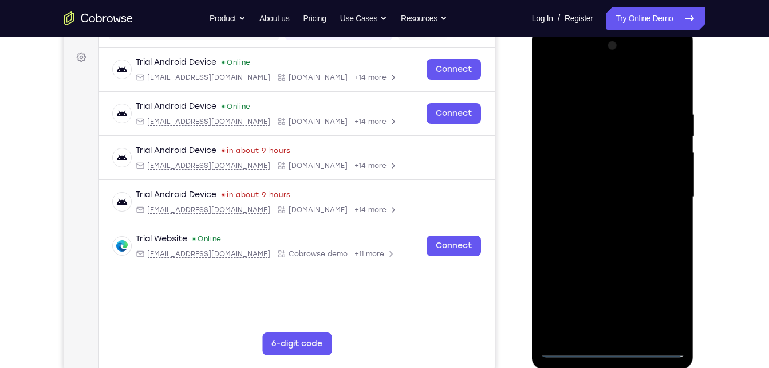
scroll to position [163, 0]
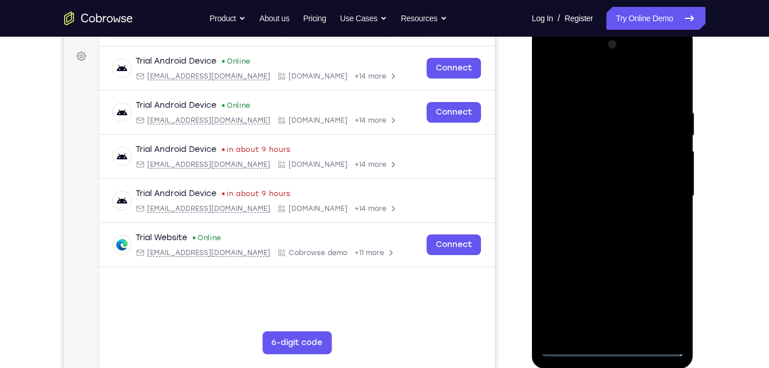
click at [575, 88] on div at bounding box center [613, 195] width 144 height 321
click at [586, 80] on div at bounding box center [613, 195] width 144 height 321
click at [573, 164] on div at bounding box center [613, 195] width 144 height 321
click at [588, 189] on div at bounding box center [613, 195] width 144 height 321
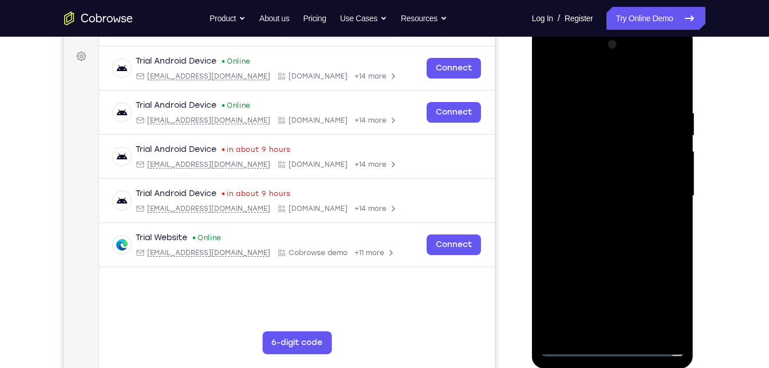
click at [583, 185] on div at bounding box center [613, 195] width 144 height 321
click at [574, 200] on div at bounding box center [613, 195] width 144 height 321
click at [613, 251] on div at bounding box center [613, 195] width 144 height 321
click at [614, 171] on div at bounding box center [613, 195] width 144 height 321
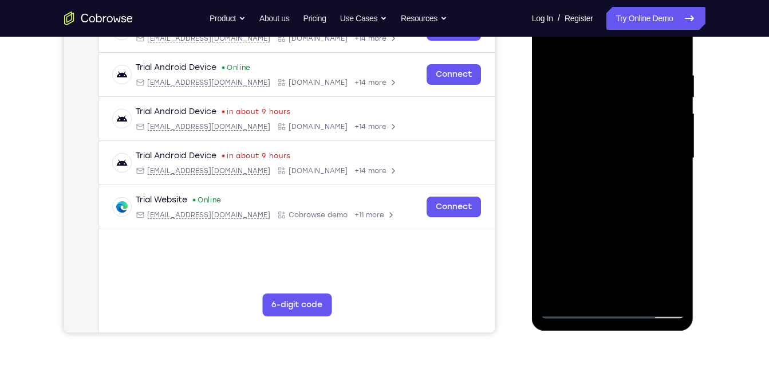
scroll to position [206, 0]
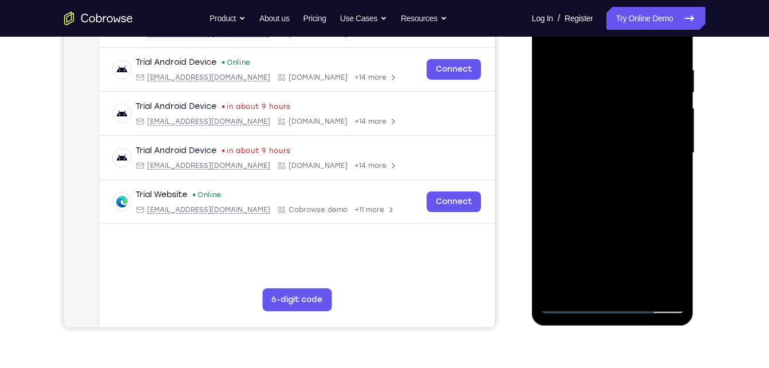
click at [665, 115] on div at bounding box center [613, 153] width 144 height 321
drag, startPoint x: 604, startPoint y: 221, endPoint x: 621, endPoint y: 131, distance: 92.1
click at [621, 131] on div at bounding box center [613, 153] width 144 height 321
click at [603, 279] on div at bounding box center [613, 153] width 144 height 321
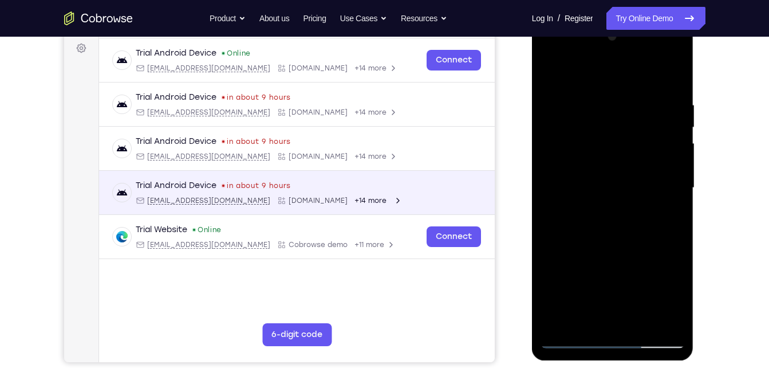
scroll to position [170, 0]
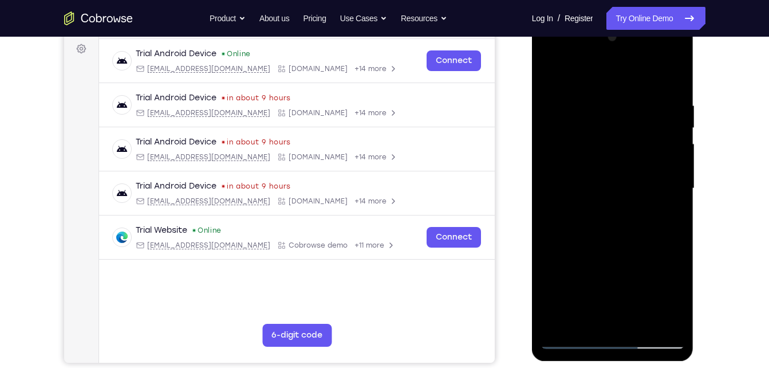
click at [563, 167] on div at bounding box center [613, 188] width 144 height 321
click at [590, 212] on div at bounding box center [613, 188] width 144 height 321
click at [609, 211] on div at bounding box center [613, 188] width 144 height 321
click at [676, 58] on div at bounding box center [613, 188] width 144 height 321
click at [631, 269] on div at bounding box center [613, 188] width 144 height 321
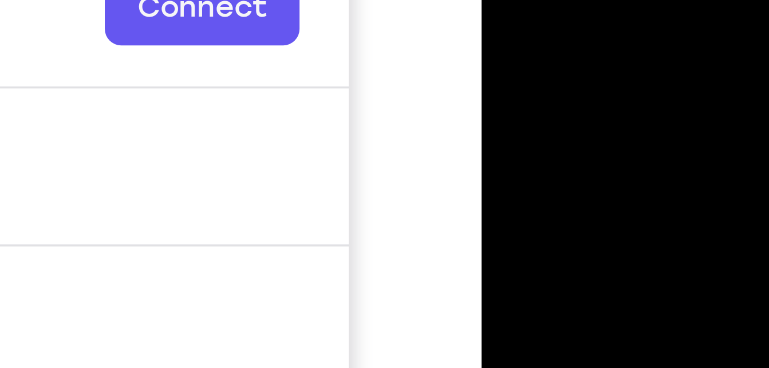
click at [510, 0] on div at bounding box center [562, 29] width 144 height 321
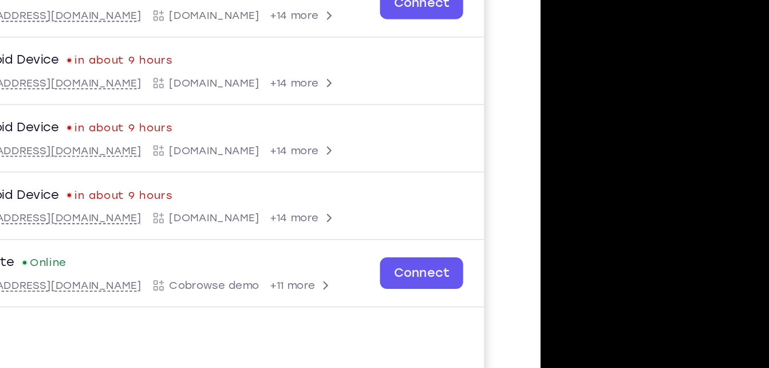
click at [672, 129] on div at bounding box center [621, 110] width 144 height 321
click at [569, 0] on div at bounding box center [621, 110] width 144 height 321
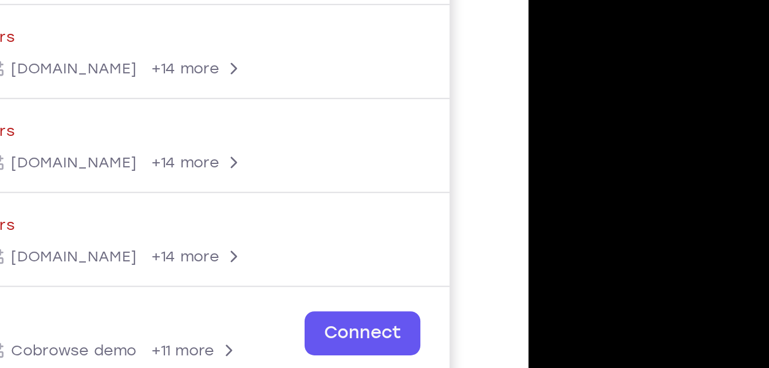
click at [586, 0] on div at bounding box center [609, 39] width 144 height 321
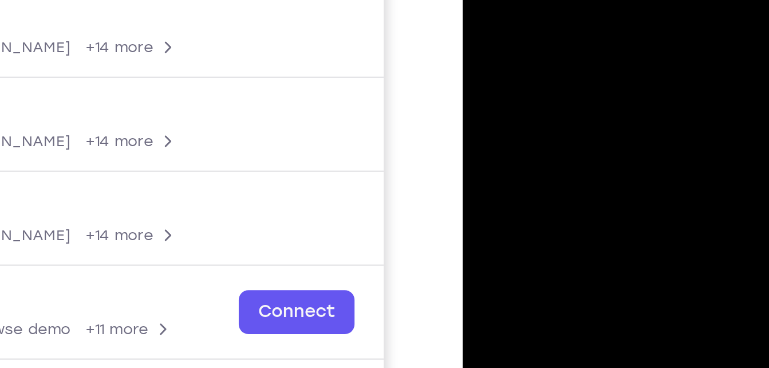
click at [496, 0] on div at bounding box center [543, 18] width 144 height 321
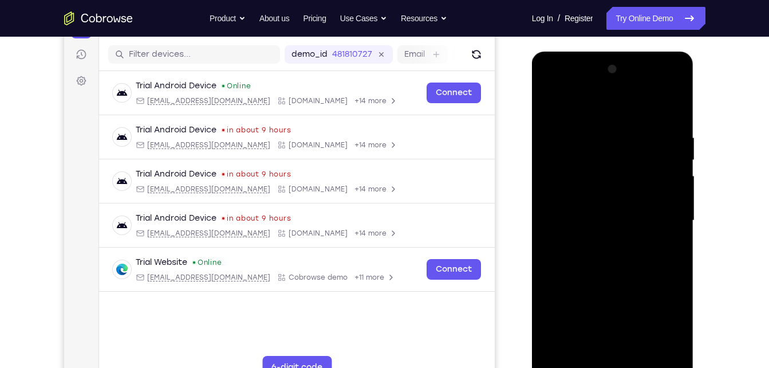
scroll to position [133, 0]
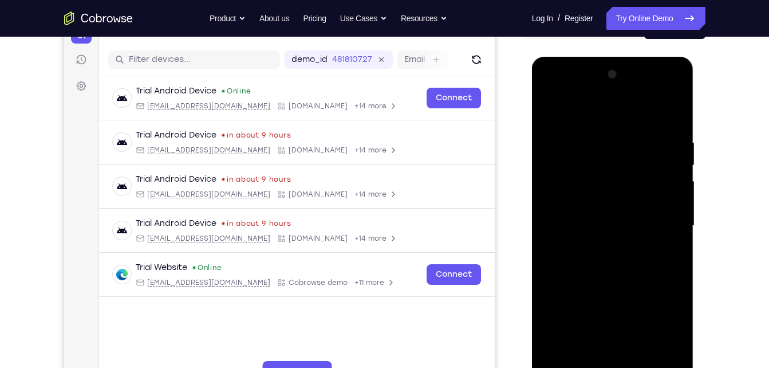
click at [553, 98] on div at bounding box center [613, 225] width 144 height 321
click at [665, 223] on div at bounding box center [613, 225] width 144 height 321
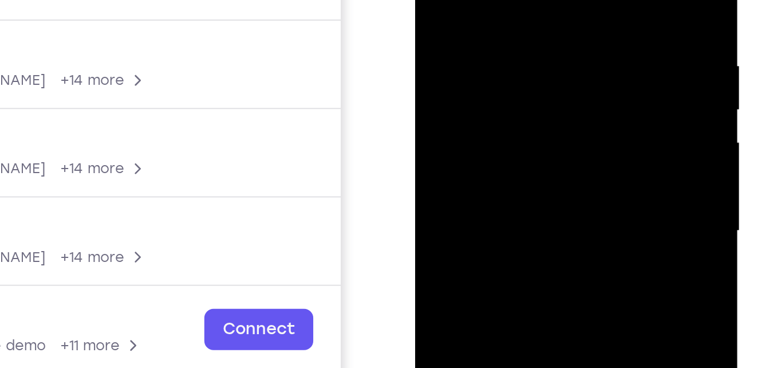
click at [531, 58] on div at bounding box center [495, 62] width 144 height 321
click at [495, 0] on div at bounding box center [495, 62] width 144 height 321
click at [488, 0] on div at bounding box center [495, 62] width 144 height 321
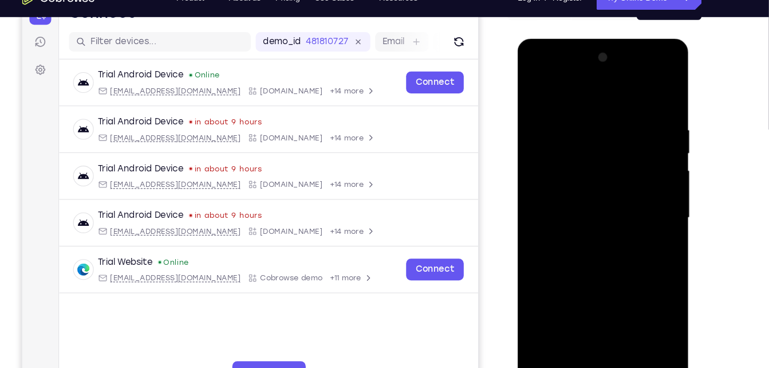
scroll to position [145, 0]
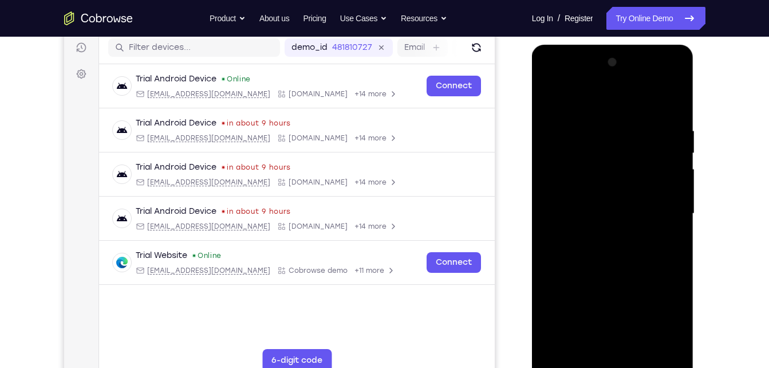
click at [673, 76] on div at bounding box center [613, 213] width 144 height 321
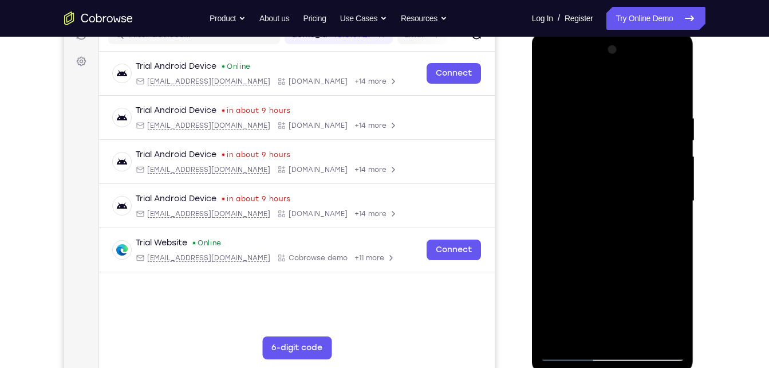
scroll to position [158, 0]
click at [649, 289] on div at bounding box center [613, 200] width 144 height 321
click at [624, 333] on div at bounding box center [613, 200] width 144 height 321
click at [608, 191] on div at bounding box center [613, 200] width 144 height 321
click at [581, 157] on div at bounding box center [613, 200] width 144 height 321
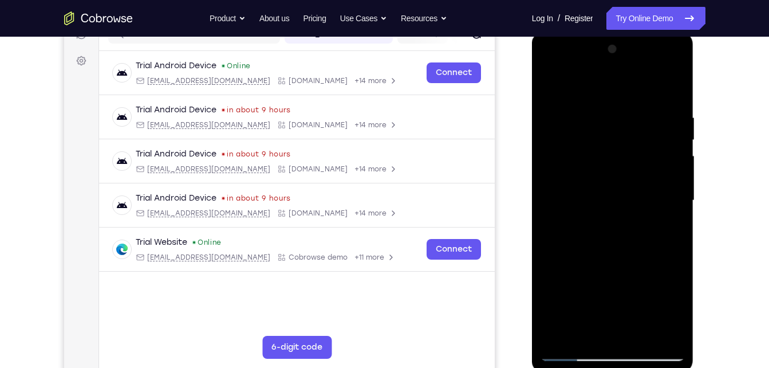
click at [578, 171] on div at bounding box center [613, 200] width 144 height 321
click at [578, 176] on div at bounding box center [613, 200] width 144 height 321
click at [581, 200] on div at bounding box center [613, 200] width 144 height 321
click at [606, 242] on div at bounding box center [613, 200] width 144 height 321
click at [607, 241] on div at bounding box center [613, 200] width 144 height 321
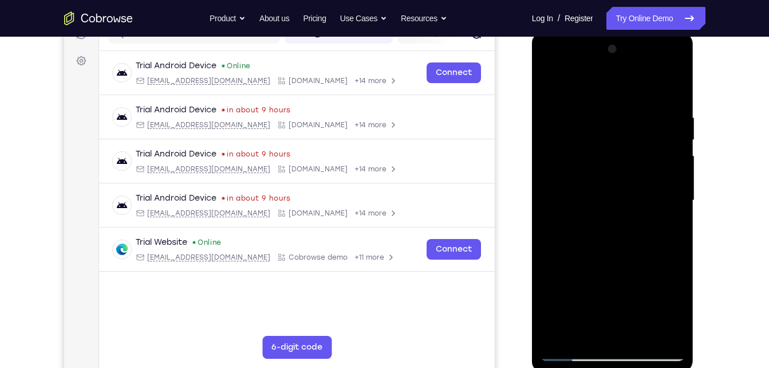
click at [624, 234] on div at bounding box center [613, 200] width 144 height 321
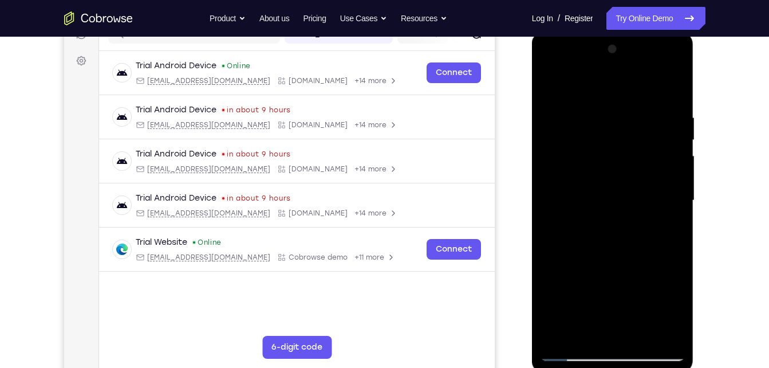
click at [611, 245] on div at bounding box center [613, 200] width 144 height 321
click at [635, 338] on div at bounding box center [613, 200] width 144 height 321
click at [635, 337] on div at bounding box center [613, 200] width 144 height 321
click at [618, 259] on div at bounding box center [613, 200] width 144 height 321
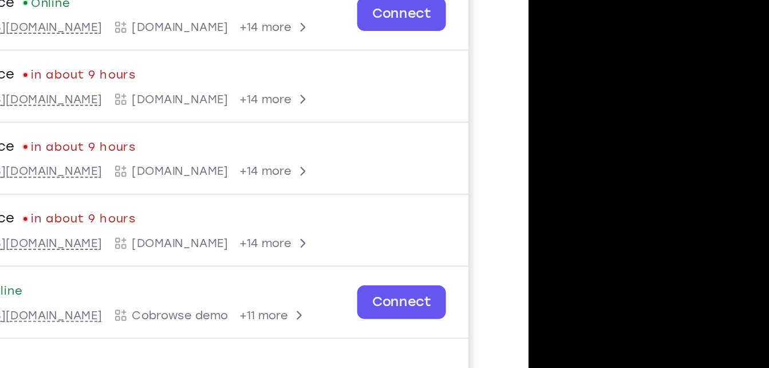
click at [670, 53] on div at bounding box center [609, 115] width 144 height 321
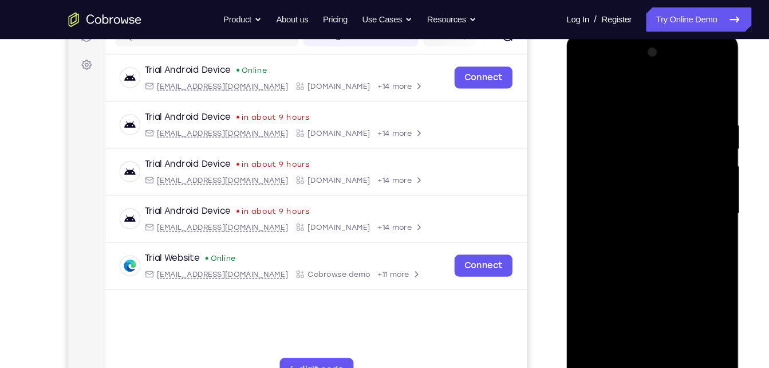
scroll to position [153, 0]
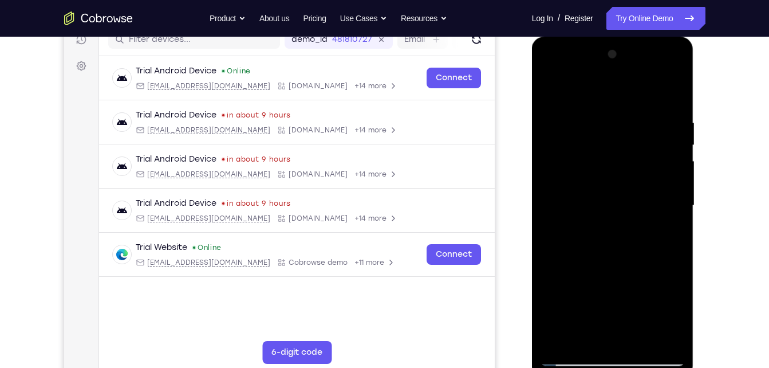
click at [674, 137] on div at bounding box center [613, 205] width 144 height 321
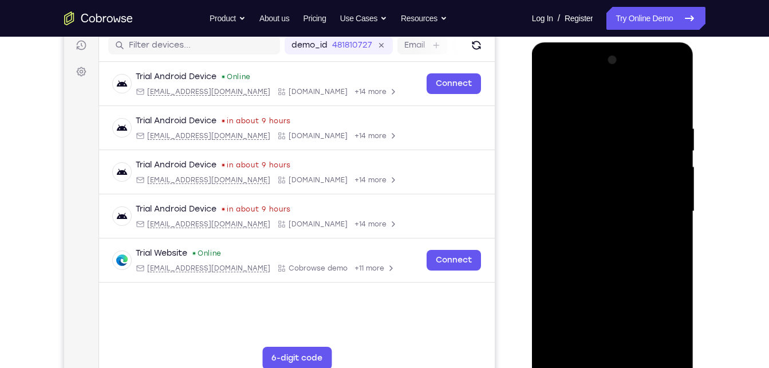
scroll to position [158, 0]
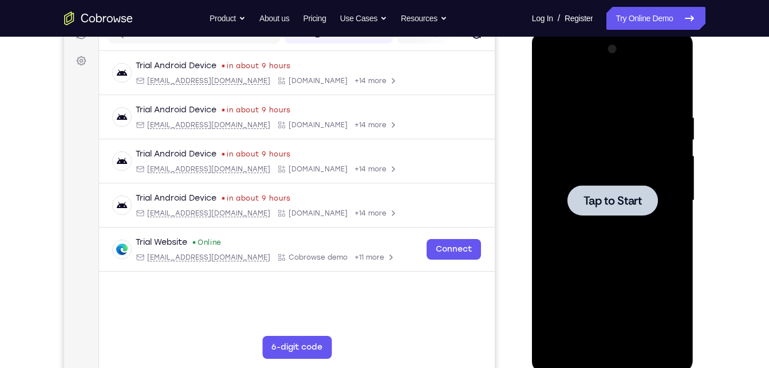
click at [666, 204] on div at bounding box center [613, 200] width 144 height 321
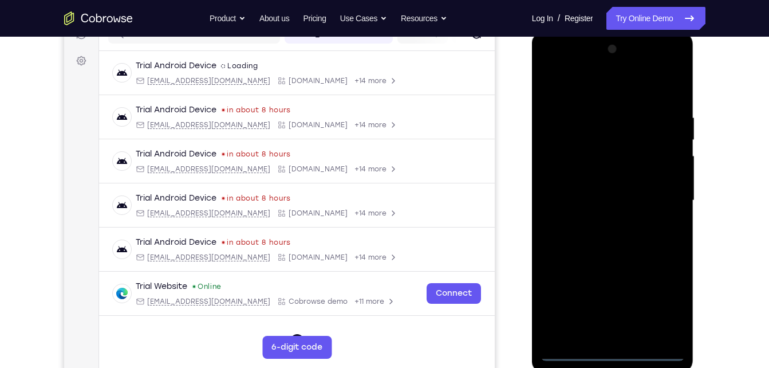
click at [612, 356] on div at bounding box center [613, 200] width 144 height 321
click at [661, 303] on div at bounding box center [613, 200] width 144 height 321
click at [584, 97] on div at bounding box center [613, 200] width 144 height 321
click at [669, 202] on div at bounding box center [613, 200] width 144 height 321
click at [598, 220] on div at bounding box center [613, 200] width 144 height 321
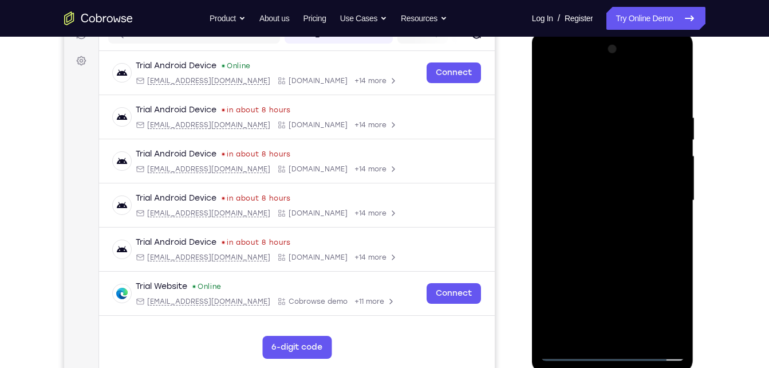
click at [609, 189] on div at bounding box center [613, 200] width 144 height 321
click at [590, 172] on div at bounding box center [613, 200] width 144 height 321
click at [585, 198] on div at bounding box center [613, 200] width 144 height 321
click at [579, 233] on div at bounding box center [613, 200] width 144 height 321
click at [581, 210] on div at bounding box center [613, 200] width 144 height 321
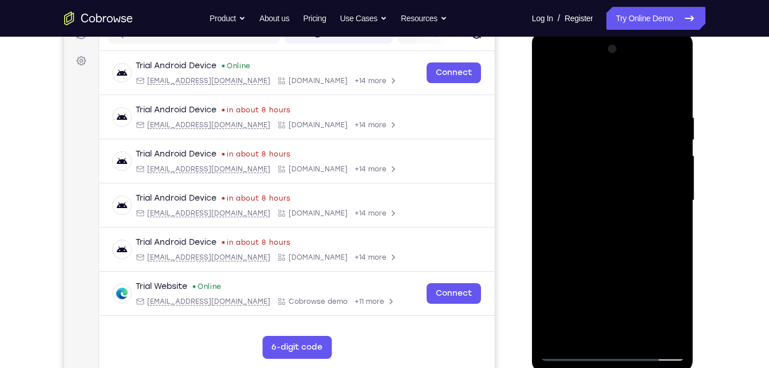
click at [587, 227] on div at bounding box center [613, 200] width 144 height 321
click at [587, 206] on div at bounding box center [613, 200] width 144 height 321
click at [579, 243] on div at bounding box center [613, 200] width 144 height 321
click at [583, 231] on div at bounding box center [613, 200] width 144 height 321
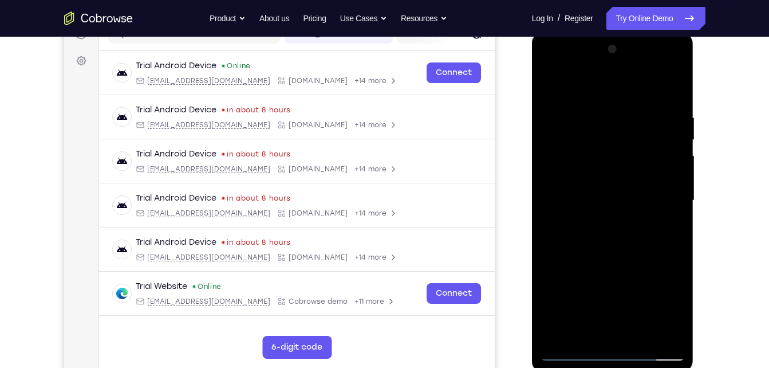
click at [583, 231] on div at bounding box center [613, 200] width 144 height 321
click at [612, 237] on div at bounding box center [613, 200] width 144 height 321
click at [616, 246] on div at bounding box center [613, 200] width 144 height 321
click at [546, 65] on div at bounding box center [613, 200] width 144 height 321
click at [593, 173] on div at bounding box center [613, 200] width 144 height 321
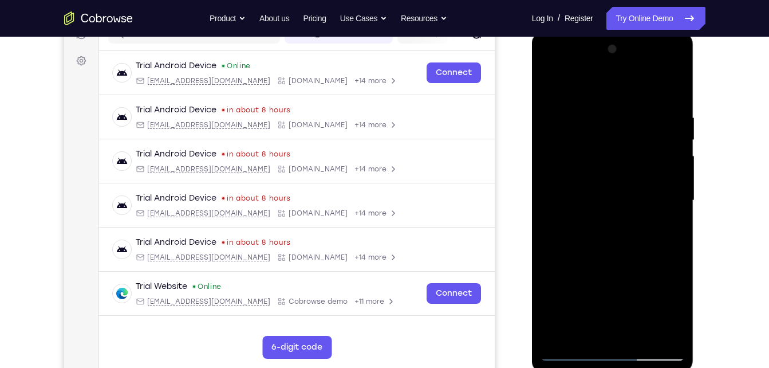
click at [581, 201] on div at bounding box center [613, 200] width 144 height 321
click at [581, 190] on div at bounding box center [613, 200] width 144 height 321
click at [582, 214] on div at bounding box center [613, 200] width 144 height 321
drag, startPoint x: 616, startPoint y: 238, endPoint x: 634, endPoint y: 152, distance: 87.3
click at [634, 152] on div at bounding box center [613, 200] width 144 height 321
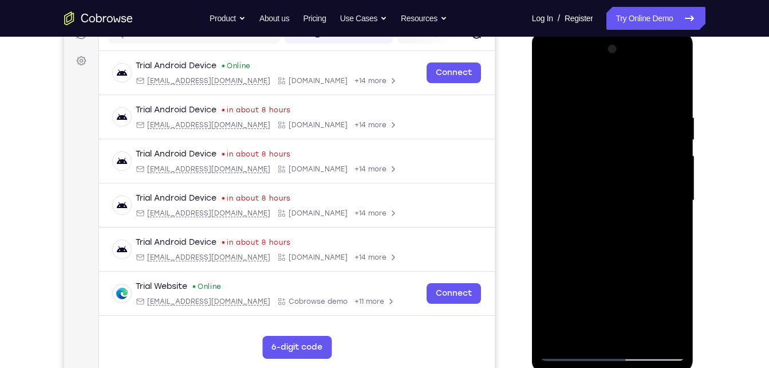
click at [629, 331] on div at bounding box center [613, 200] width 144 height 321
drag, startPoint x: 632, startPoint y: 244, endPoint x: 639, endPoint y: 140, distance: 105.0
click at [639, 140] on div at bounding box center [613, 200] width 144 height 321
drag, startPoint x: 646, startPoint y: 238, endPoint x: 654, endPoint y: 199, distance: 39.9
click at [654, 199] on div at bounding box center [613, 200] width 144 height 321
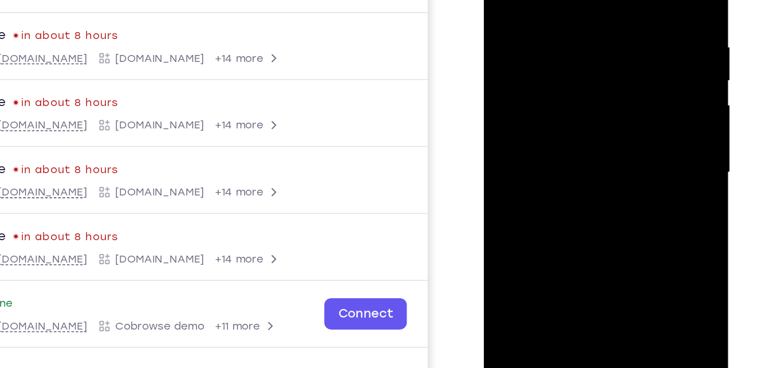
click at [555, 173] on div at bounding box center [564, 86] width 144 height 321
click at [553, 112] on div at bounding box center [564, 86] width 144 height 321
drag, startPoint x: 565, startPoint y: 147, endPoint x: 570, endPoint y: 108, distance: 39.3
click at [570, 108] on div at bounding box center [564, 86] width 144 height 321
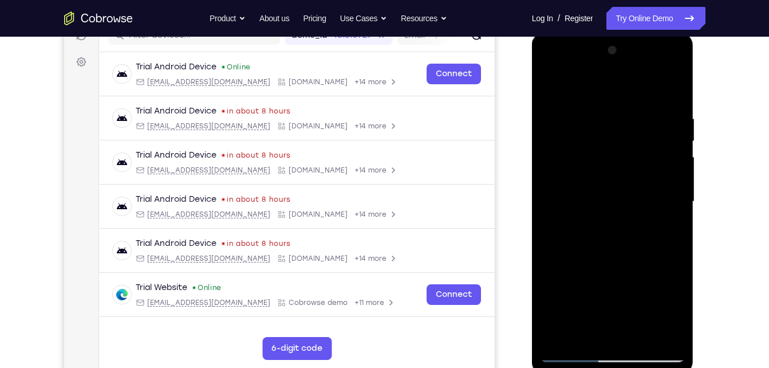
click at [551, 86] on div at bounding box center [613, 201] width 144 height 321
click at [599, 332] on div at bounding box center [613, 201] width 144 height 321
click at [585, 331] on div at bounding box center [613, 201] width 144 height 321
click at [645, 262] on div at bounding box center [613, 201] width 144 height 321
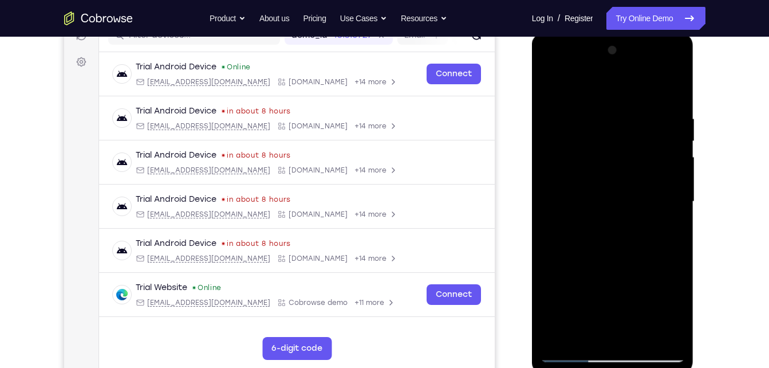
click at [645, 262] on div at bounding box center [613, 201] width 144 height 321
click at [674, 216] on div at bounding box center [613, 201] width 144 height 321
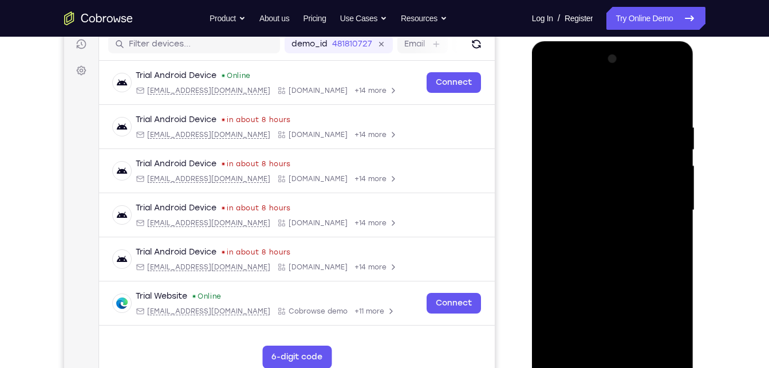
scroll to position [149, 0]
click at [629, 189] on div at bounding box center [613, 209] width 144 height 321
click at [548, 98] on div at bounding box center [613, 209] width 144 height 321
drag, startPoint x: 641, startPoint y: 173, endPoint x: 726, endPoint y: 397, distance: 239.6
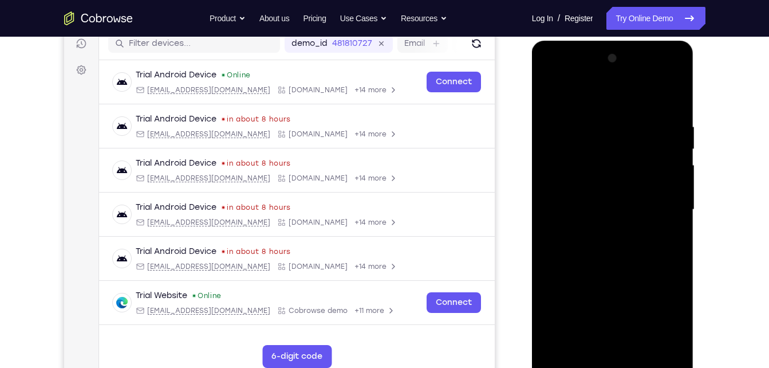
click at [695, 367] on html "Online web based iOS Simulators and Android Emulators. Run iPhone, iPad, Mobile…" at bounding box center [613, 213] width 163 height 344
drag, startPoint x: 615, startPoint y: 234, endPoint x: 668, endPoint y: 32, distance: 208.3
click at [668, 41] on html "Online web based iOS Simulators and Android Emulators. Run iPhone, iPad, Mobile…" at bounding box center [613, 213] width 163 height 344
drag, startPoint x: 564, startPoint y: 210, endPoint x: 574, endPoint y: 186, distance: 26.2
click at [574, 186] on div at bounding box center [613, 209] width 144 height 321
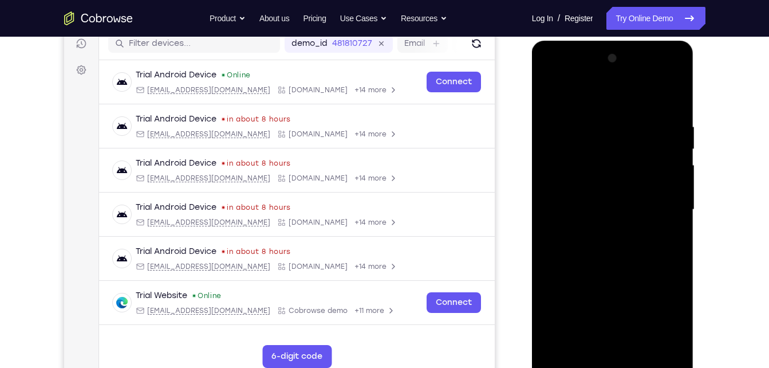
drag, startPoint x: 610, startPoint y: 261, endPoint x: 616, endPoint y: 222, distance: 39.4
click at [616, 222] on div at bounding box center [613, 209] width 144 height 321
click at [569, 179] on div at bounding box center [613, 209] width 144 height 321
drag, startPoint x: 641, startPoint y: 274, endPoint x: 632, endPoint y: 165, distance: 109.2
click at [632, 165] on div at bounding box center [613, 209] width 144 height 321
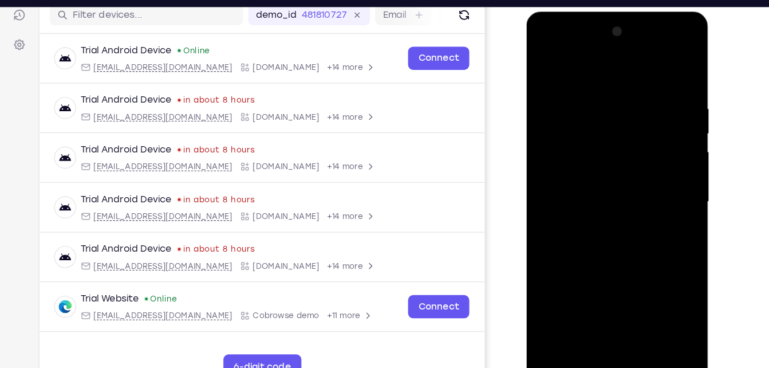
click at [570, 134] on div at bounding box center [607, 180] width 144 height 321
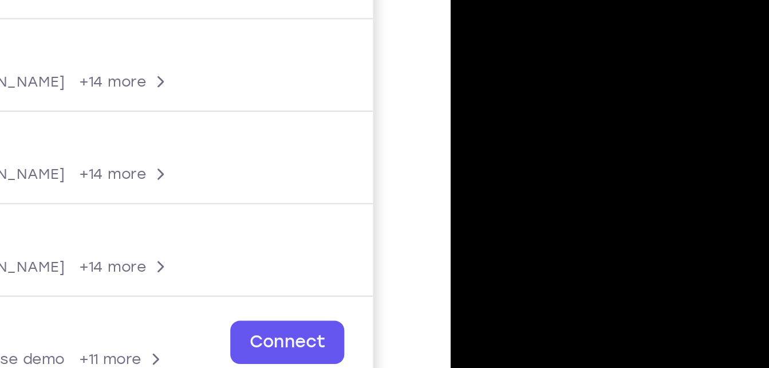
drag, startPoint x: 527, startPoint y: 19, endPoint x: 550, endPoint y: -46, distance: 69.5
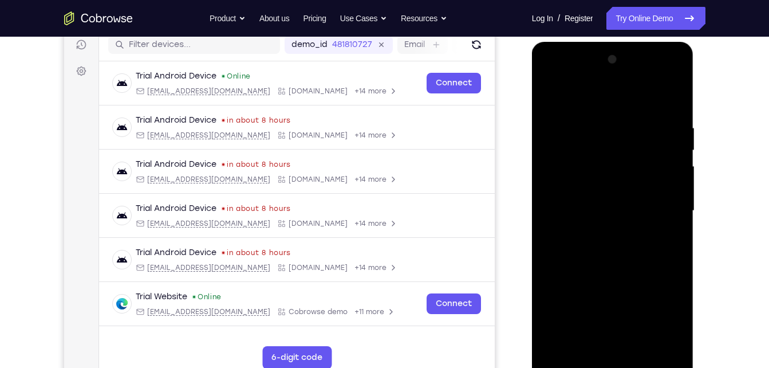
drag, startPoint x: 645, startPoint y: 282, endPoint x: 648, endPoint y: 149, distance: 132.3
click at [648, 149] on div at bounding box center [613, 210] width 144 height 321
click at [562, 356] on div at bounding box center [613, 210] width 144 height 321
click at [566, 362] on div at bounding box center [613, 210] width 144 height 321
drag, startPoint x: 682, startPoint y: 147, endPoint x: 554, endPoint y: 168, distance: 130.6
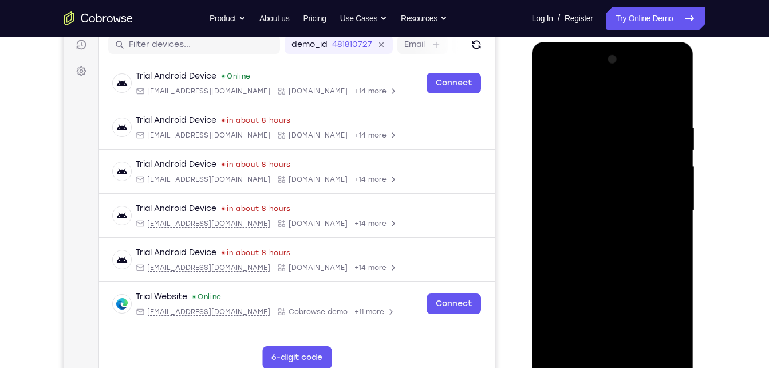
click at [554, 168] on div at bounding box center [613, 210] width 144 height 321
drag, startPoint x: 668, startPoint y: 154, endPoint x: 574, endPoint y: 171, distance: 95.5
click at [574, 171] on div at bounding box center [613, 210] width 144 height 321
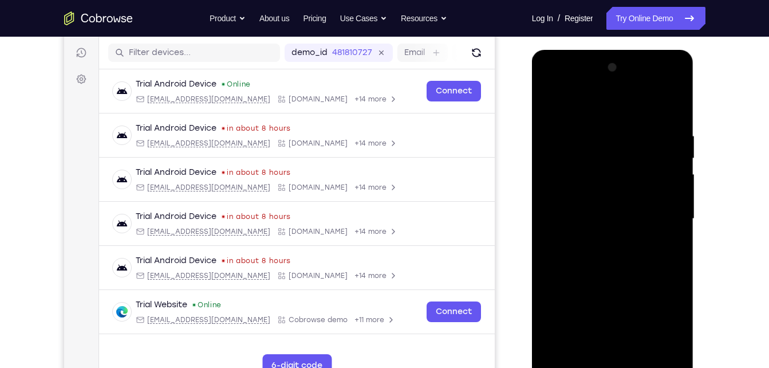
scroll to position [129, 0]
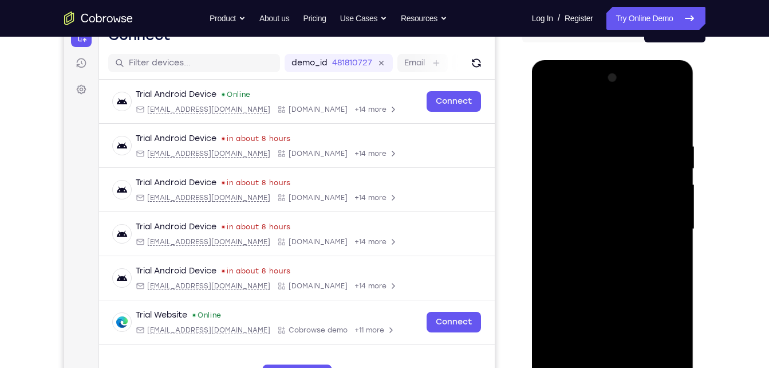
drag, startPoint x: 673, startPoint y: 152, endPoint x: 528, endPoint y: 167, distance: 145.6
click at [532, 167] on html "Online web based iOS Simulators and Android Emulators. Run iPhone, iPad, Mobile…" at bounding box center [613, 232] width 163 height 344
drag, startPoint x: 644, startPoint y: 133, endPoint x: 695, endPoint y: 397, distance: 268.4
click at [695, 367] on html "Online web based iOS Simulators and Android Emulators. Run iPhone, iPad, Mobile…" at bounding box center [613, 232] width 163 height 344
drag, startPoint x: 665, startPoint y: 201, endPoint x: 566, endPoint y: 220, distance: 100.3
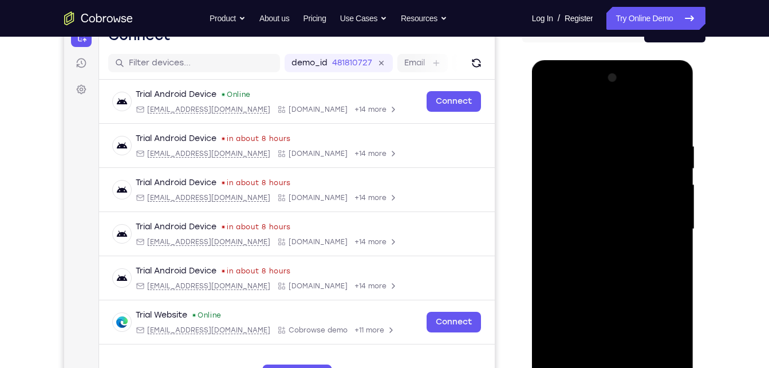
click at [566, 220] on div at bounding box center [613, 229] width 144 height 321
click at [560, 187] on div at bounding box center [613, 229] width 144 height 321
click at [646, 362] on div at bounding box center [613, 229] width 144 height 321
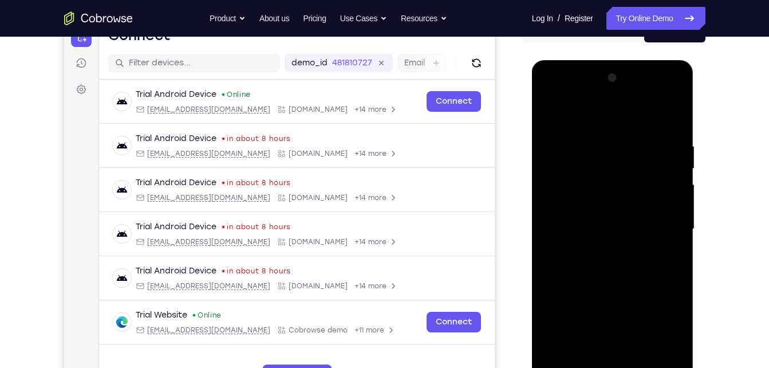
click at [673, 120] on div at bounding box center [613, 229] width 144 height 321
click at [636, 206] on div at bounding box center [613, 229] width 144 height 321
click at [676, 121] on div at bounding box center [613, 229] width 144 height 321
click at [594, 199] on div at bounding box center [613, 229] width 144 height 321
click at [644, 360] on div at bounding box center [613, 229] width 144 height 321
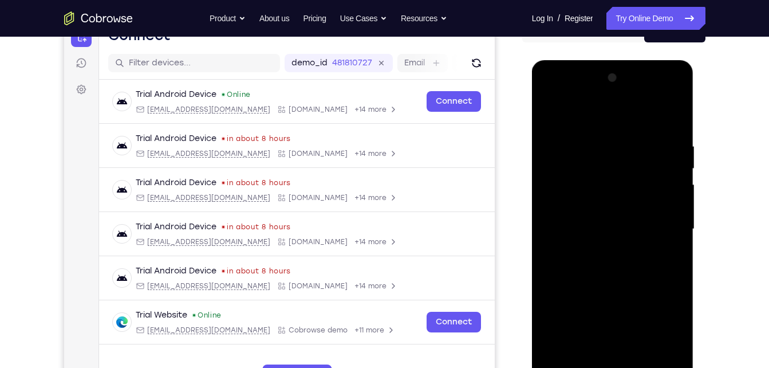
click at [644, 360] on div at bounding box center [613, 229] width 144 height 321
click at [676, 122] on div at bounding box center [613, 229] width 144 height 321
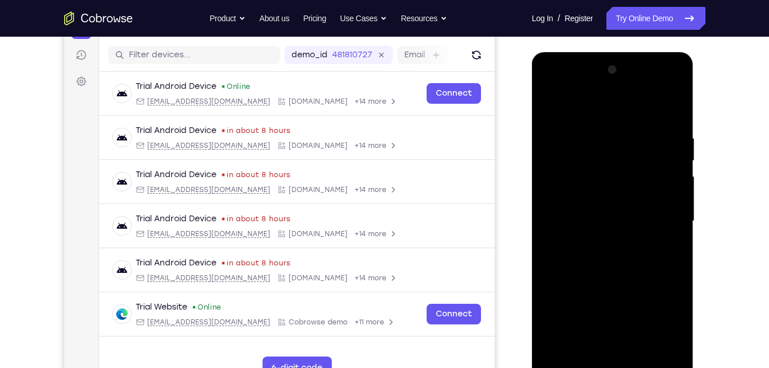
scroll to position [134, 0]
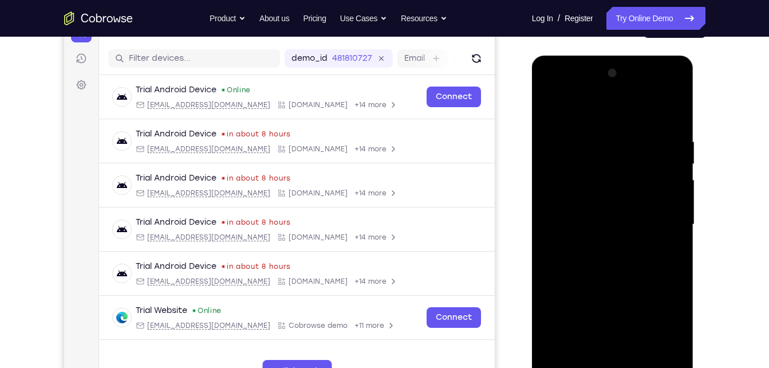
drag, startPoint x: 662, startPoint y: 178, endPoint x: 569, endPoint y: 187, distance: 94.3
click at [569, 187] on div at bounding box center [613, 224] width 144 height 321
drag, startPoint x: 676, startPoint y: 190, endPoint x: 568, endPoint y: 205, distance: 109.2
click at [568, 205] on div at bounding box center [613, 224] width 144 height 321
drag, startPoint x: 636, startPoint y: 187, endPoint x: 523, endPoint y: 179, distance: 113.6
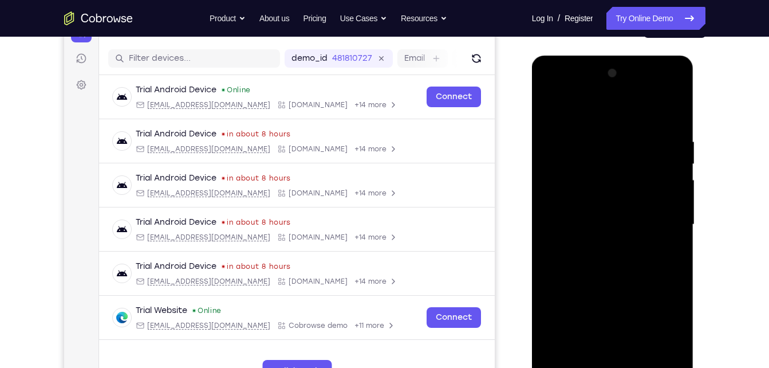
click at [532, 179] on html "Online web based iOS Simulators and Android Emulators. Run iPhone, iPad, Mobile…" at bounding box center [613, 228] width 163 height 344
drag, startPoint x: 636, startPoint y: 187, endPoint x: 545, endPoint y: 196, distance: 90.9
click at [545, 196] on div at bounding box center [613, 224] width 144 height 321
drag, startPoint x: 609, startPoint y: 306, endPoint x: 617, endPoint y: 187, distance: 118.8
click at [617, 187] on div at bounding box center [613, 224] width 144 height 321
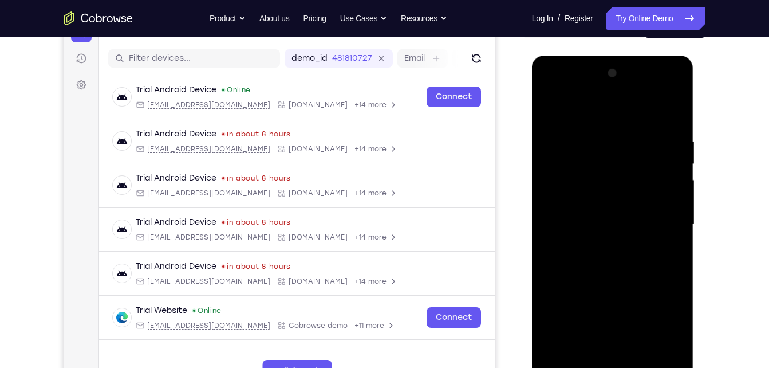
drag, startPoint x: 607, startPoint y: 297, endPoint x: 648, endPoint y: 144, distance: 158.7
click at [648, 144] on div at bounding box center [613, 224] width 144 height 321
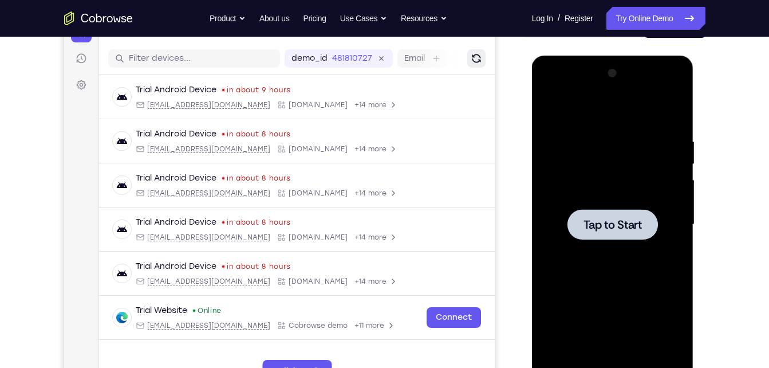
click at [484, 61] on button "Refresh" at bounding box center [476, 58] width 18 height 18
click at [587, 133] on div at bounding box center [613, 224] width 144 height 321
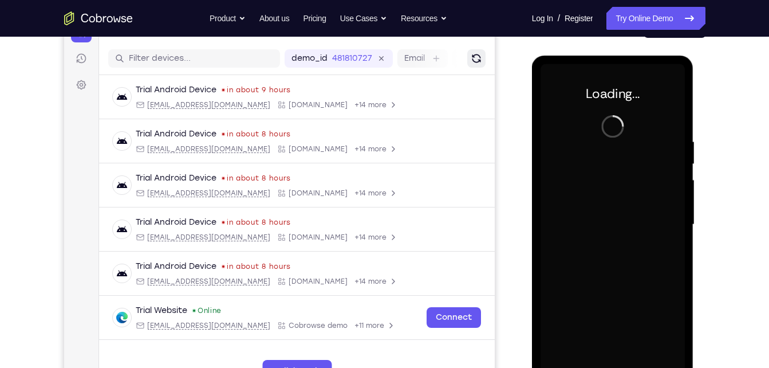
click at [470, 64] on button "Refresh" at bounding box center [476, 58] width 18 height 18
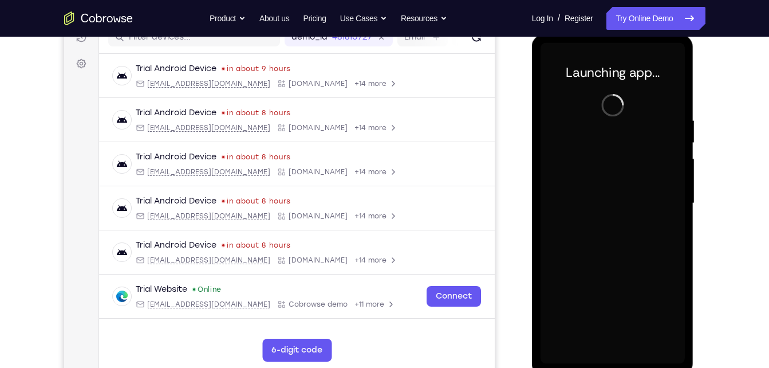
scroll to position [157, 0]
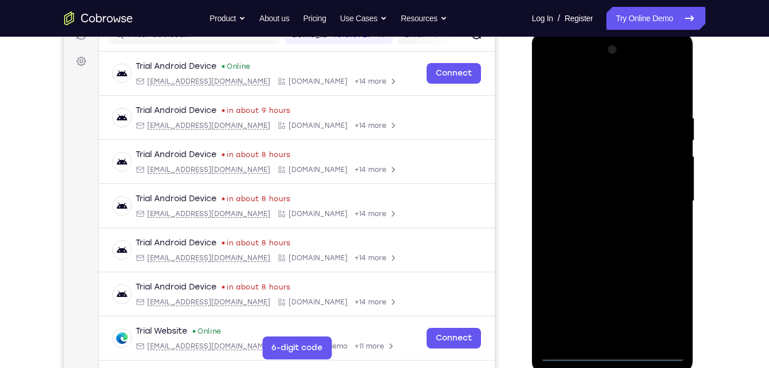
click at [609, 358] on div at bounding box center [613, 201] width 144 height 321
click at [659, 296] on div at bounding box center [613, 201] width 144 height 321
click at [559, 83] on div at bounding box center [613, 201] width 144 height 321
click at [670, 203] on div at bounding box center [613, 201] width 144 height 321
click at [593, 224] on div at bounding box center [613, 201] width 144 height 321
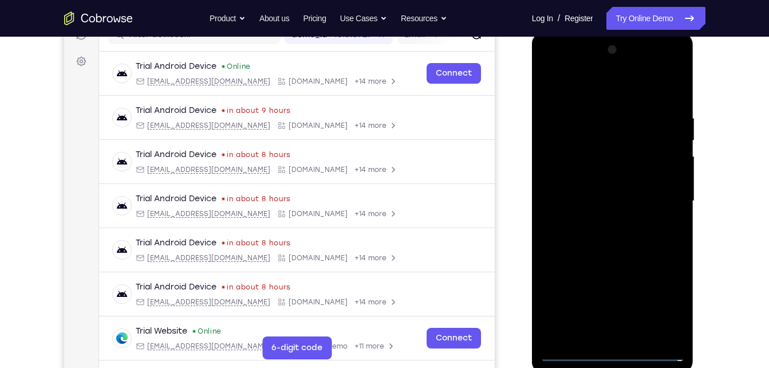
click at [592, 188] on div at bounding box center [613, 201] width 144 height 321
click at [589, 184] on div at bounding box center [613, 201] width 144 height 321
click at [578, 202] on div at bounding box center [613, 201] width 144 height 321
click at [591, 240] on div at bounding box center [613, 201] width 144 height 321
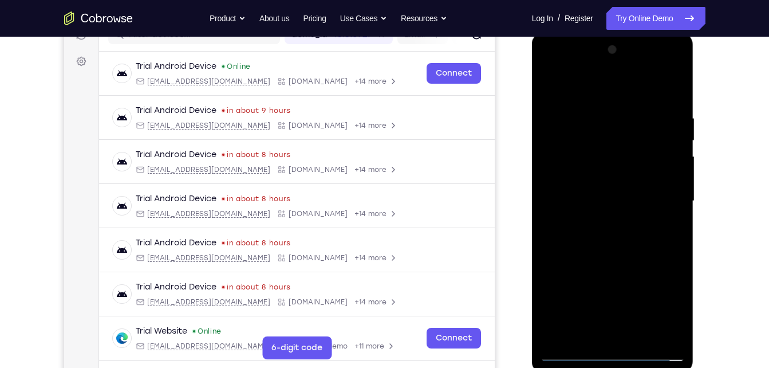
click at [591, 240] on div at bounding box center [613, 201] width 144 height 321
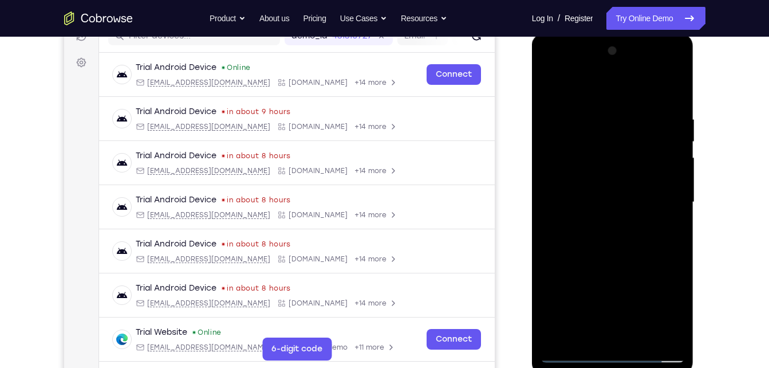
scroll to position [158, 0]
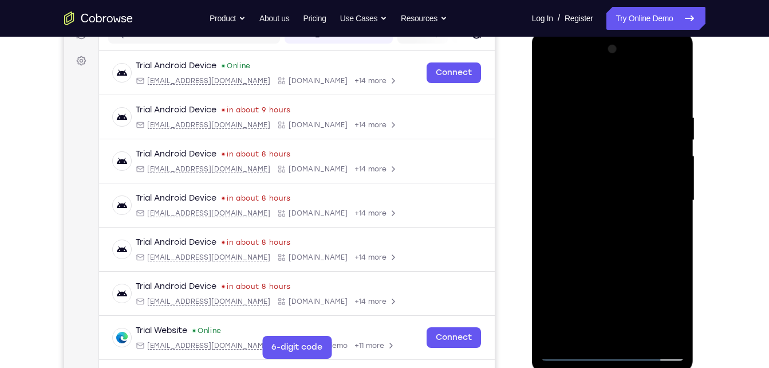
click at [614, 242] on div at bounding box center [613, 200] width 144 height 321
click at [546, 66] on div at bounding box center [613, 200] width 144 height 321
click at [588, 170] on div at bounding box center [613, 200] width 144 height 321
click at [598, 207] on div at bounding box center [613, 200] width 144 height 321
click at [597, 195] on div at bounding box center [613, 200] width 144 height 321
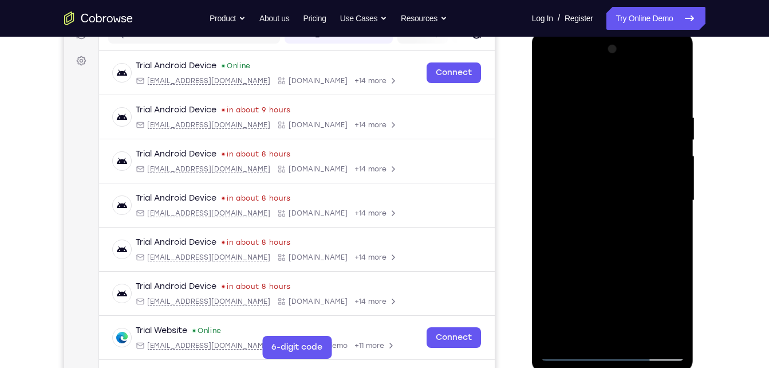
click at [586, 217] on div at bounding box center [613, 200] width 144 height 321
drag, startPoint x: 626, startPoint y: 240, endPoint x: 632, endPoint y: 143, distance: 97.5
click at [632, 143] on div at bounding box center [613, 200] width 144 height 321
click at [644, 333] on div at bounding box center [613, 200] width 144 height 321
click at [657, 101] on div at bounding box center [613, 200] width 144 height 321
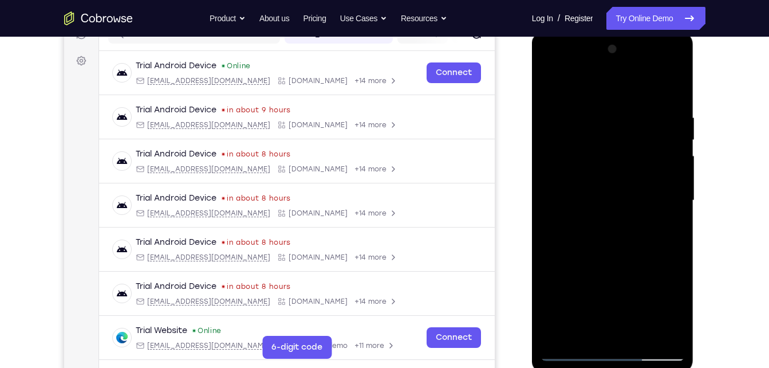
click at [647, 147] on div at bounding box center [613, 200] width 144 height 321
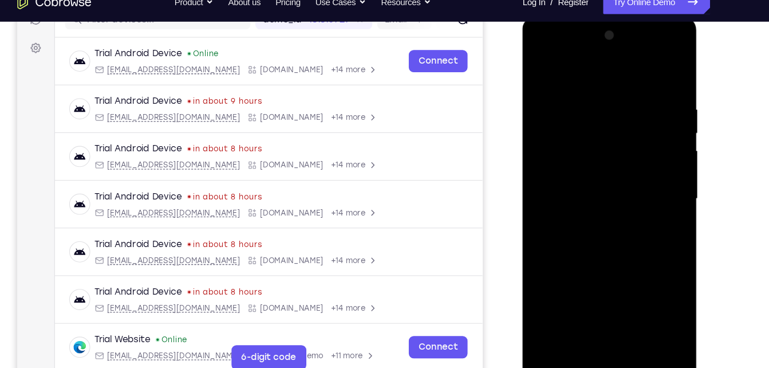
click at [591, 164] on div at bounding box center [603, 185] width 144 height 321
click at [566, 133] on div at bounding box center [603, 185] width 144 height 321
click at [538, 67] on div at bounding box center [603, 185] width 144 height 321
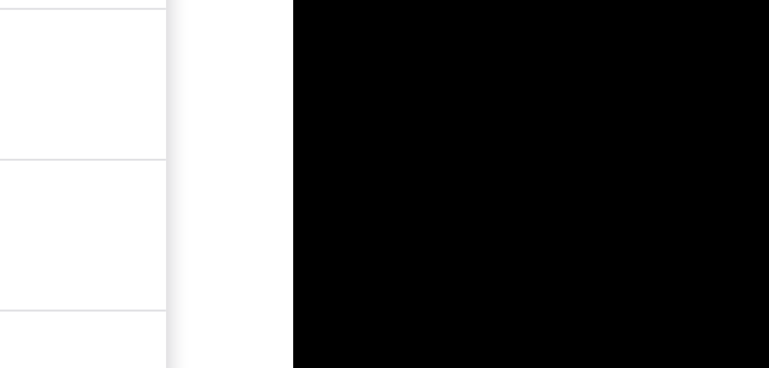
drag, startPoint x: 409, startPoint y: -212, endPoint x: 354, endPoint y: -216, distance: 55.6
drag, startPoint x: 401, startPoint y: -216, endPoint x: 343, endPoint y: -212, distance: 58.0
drag, startPoint x: 396, startPoint y: -216, endPoint x: 333, endPoint y: -215, distance: 63.0
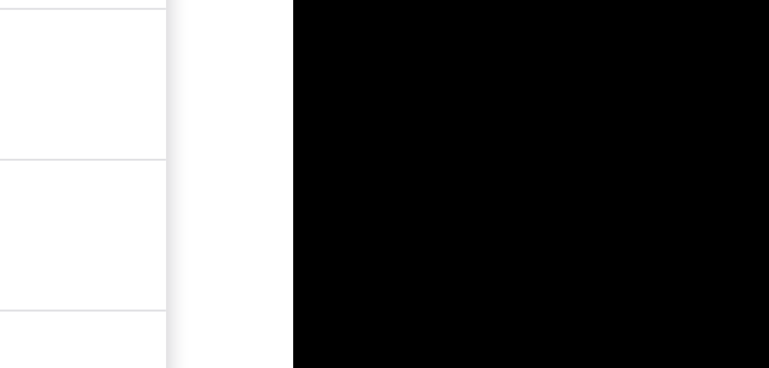
drag, startPoint x: 392, startPoint y: -216, endPoint x: 337, endPoint y: -207, distance: 56.2
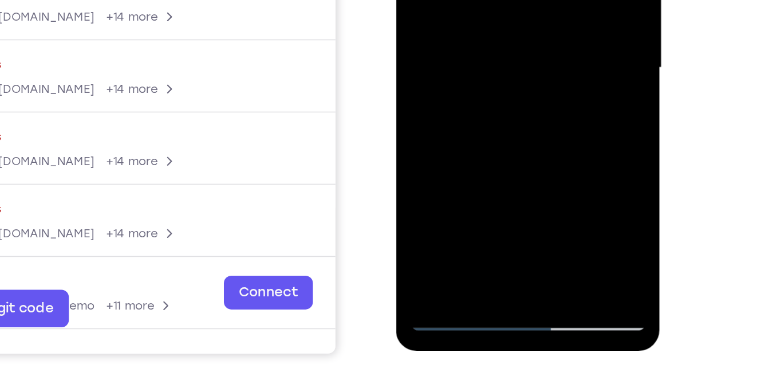
scroll to position [173, 0]
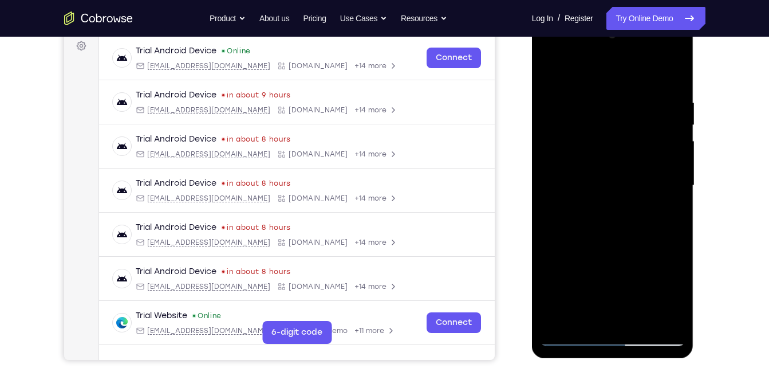
click at [644, 315] on div at bounding box center [613, 185] width 144 height 321
click at [673, 75] on div at bounding box center [613, 185] width 144 height 321
drag, startPoint x: 671, startPoint y: 253, endPoint x: 680, endPoint y: 120, distance: 132.5
click at [680, 120] on div at bounding box center [613, 185] width 144 height 321
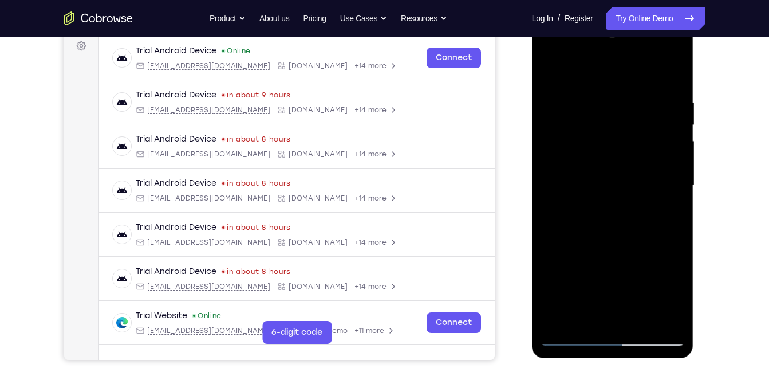
drag, startPoint x: 656, startPoint y: 261, endPoint x: 674, endPoint y: 166, distance: 96.9
click at [674, 166] on div at bounding box center [613, 185] width 144 height 321
drag, startPoint x: 644, startPoint y: 264, endPoint x: 670, endPoint y: 166, distance: 101.4
click at [670, 166] on div at bounding box center [613, 185] width 144 height 321
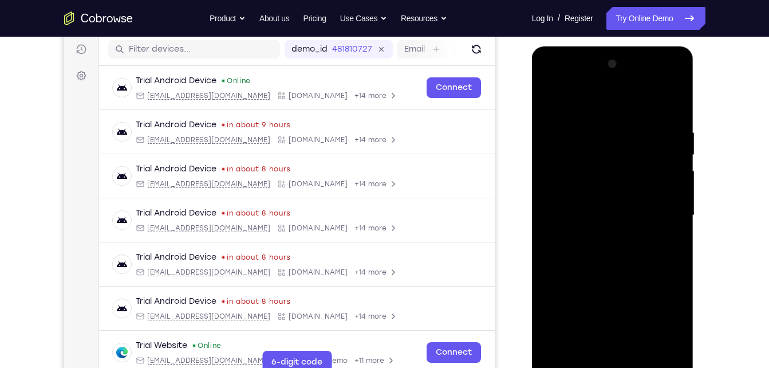
scroll to position [139, 0]
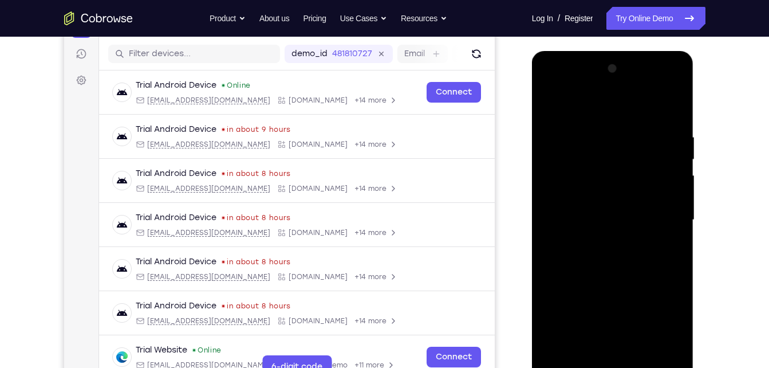
drag, startPoint x: 598, startPoint y: 153, endPoint x: 679, endPoint y: 397, distance: 256.4
click at [679, 367] on html "Online web based iOS Simulators and Android Emulators. Run iPhone, iPad, Mobile…" at bounding box center [613, 223] width 163 height 344
click at [551, 90] on div at bounding box center [613, 220] width 144 height 321
click at [566, 192] on div at bounding box center [613, 220] width 144 height 321
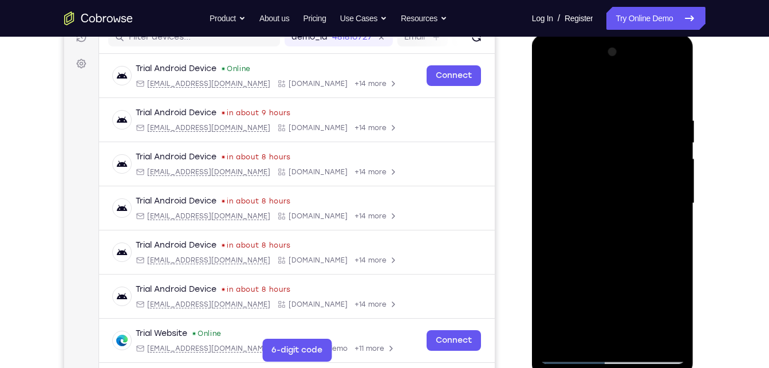
scroll to position [156, 0]
click at [589, 342] on div at bounding box center [613, 202] width 144 height 321
click at [623, 88] on div at bounding box center [613, 202] width 144 height 321
click at [616, 117] on div at bounding box center [613, 202] width 144 height 321
click at [620, 176] on div at bounding box center [613, 202] width 144 height 321
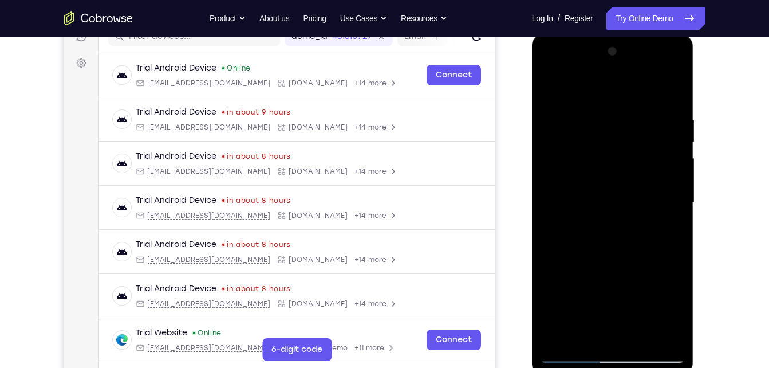
click at [620, 191] on div at bounding box center [613, 202] width 144 height 321
drag, startPoint x: 599, startPoint y: 248, endPoint x: 621, endPoint y: 105, distance: 144.9
click at [621, 105] on div at bounding box center [613, 202] width 144 height 321
drag, startPoint x: 604, startPoint y: 247, endPoint x: 635, endPoint y: 104, distance: 145.9
click at [635, 104] on div at bounding box center [613, 202] width 144 height 321
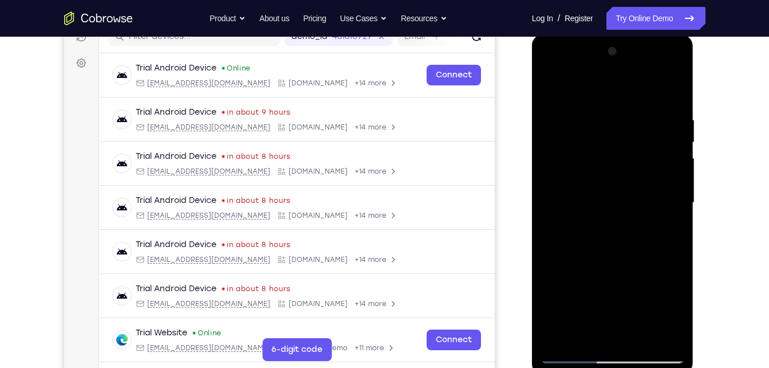
click at [611, 271] on div at bounding box center [613, 202] width 144 height 321
drag, startPoint x: 616, startPoint y: 224, endPoint x: 654, endPoint y: 123, distance: 108.0
click at [654, 123] on div at bounding box center [613, 202] width 144 height 321
click at [614, 231] on div at bounding box center [613, 202] width 144 height 321
click at [570, 349] on div at bounding box center [613, 202] width 144 height 321
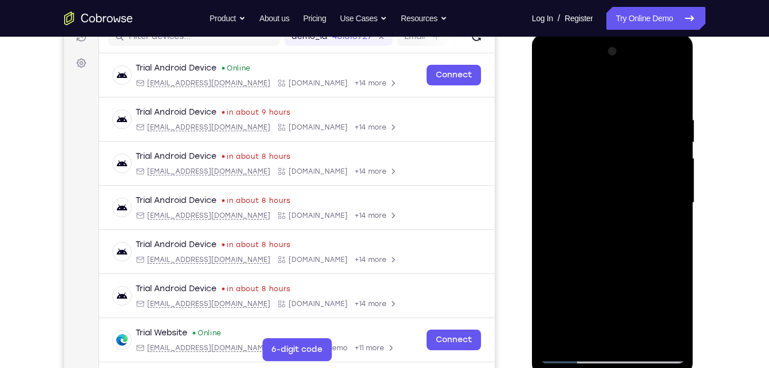
click at [570, 353] on div at bounding box center [613, 202] width 144 height 321
click at [571, 357] on div at bounding box center [613, 202] width 144 height 321
drag, startPoint x: 608, startPoint y: 261, endPoint x: 614, endPoint y: 366, distance: 105.5
click at [614, 366] on div at bounding box center [613, 204] width 162 height 341
drag, startPoint x: 620, startPoint y: 223, endPoint x: 635, endPoint y: 320, distance: 98.6
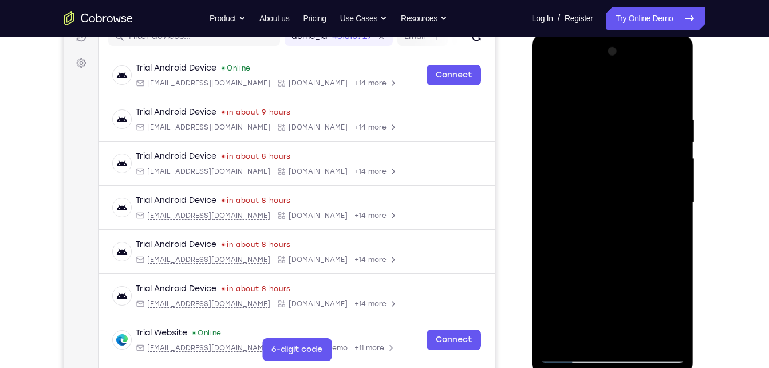
click at [635, 320] on div at bounding box center [613, 202] width 144 height 321
drag, startPoint x: 591, startPoint y: 281, endPoint x: 640, endPoint y: 172, distance: 118.9
click at [640, 172] on div at bounding box center [613, 202] width 144 height 321
drag, startPoint x: 604, startPoint y: 243, endPoint x: 604, endPoint y: 339, distance: 96.2
click at [604, 339] on div at bounding box center [613, 202] width 144 height 321
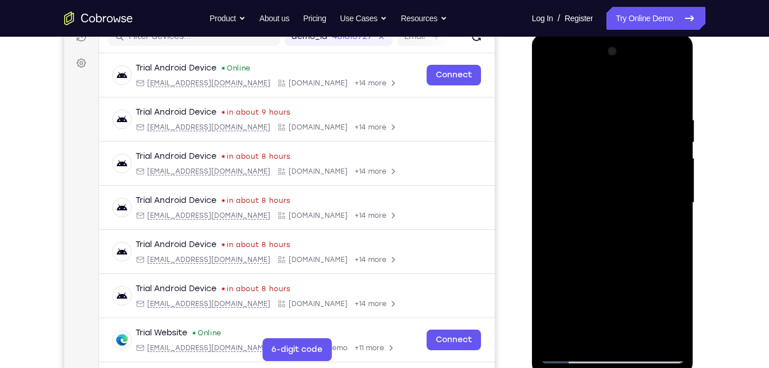
drag, startPoint x: 599, startPoint y: 230, endPoint x: 587, endPoint y: 305, distance: 75.9
click at [587, 305] on div at bounding box center [613, 202] width 144 height 321
drag, startPoint x: 581, startPoint y: 306, endPoint x: 587, endPoint y: 310, distance: 7.0
click at [587, 310] on div at bounding box center [613, 202] width 144 height 321
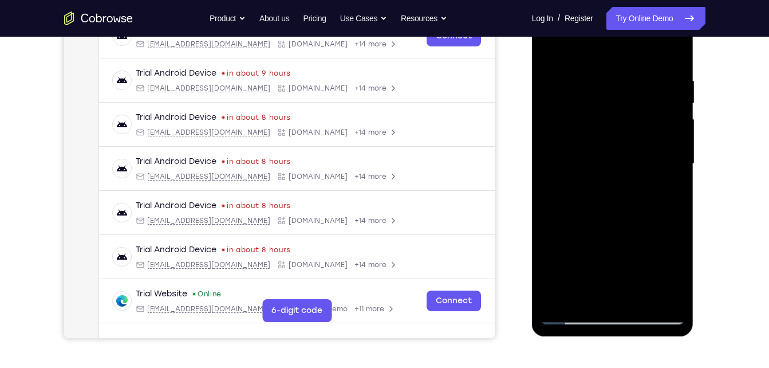
scroll to position [195, 0]
drag, startPoint x: 648, startPoint y: 241, endPoint x: 640, endPoint y: 129, distance: 112.5
click at [640, 129] on div at bounding box center [613, 163] width 144 height 321
drag, startPoint x: 606, startPoint y: 191, endPoint x: 603, endPoint y: 265, distance: 73.3
click at [603, 265] on div at bounding box center [613, 163] width 144 height 321
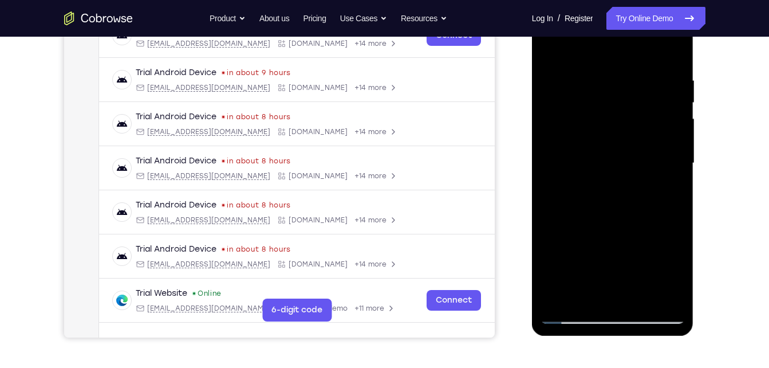
click at [587, 208] on div at bounding box center [613, 163] width 144 height 321
click at [589, 250] on div at bounding box center [613, 163] width 144 height 321
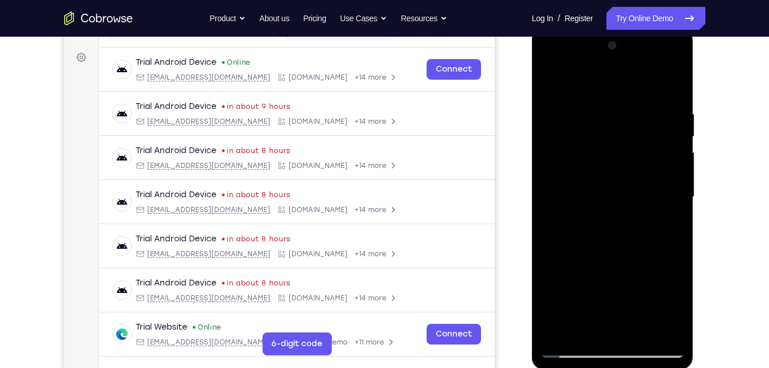
scroll to position [157, 0]
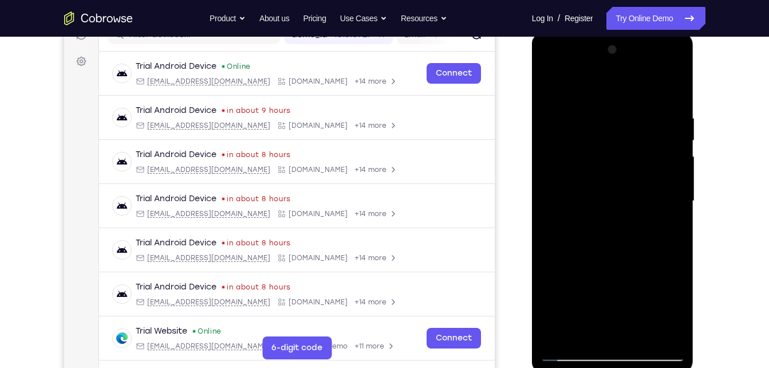
click at [551, 70] on div at bounding box center [613, 201] width 144 height 321
click at [603, 176] on div at bounding box center [613, 201] width 144 height 321
drag, startPoint x: 665, startPoint y: 174, endPoint x: 606, endPoint y: 188, distance: 60.7
click at [606, 188] on div at bounding box center [613, 201] width 144 height 321
drag, startPoint x: 631, startPoint y: 275, endPoint x: 630, endPoint y: 180, distance: 95.0
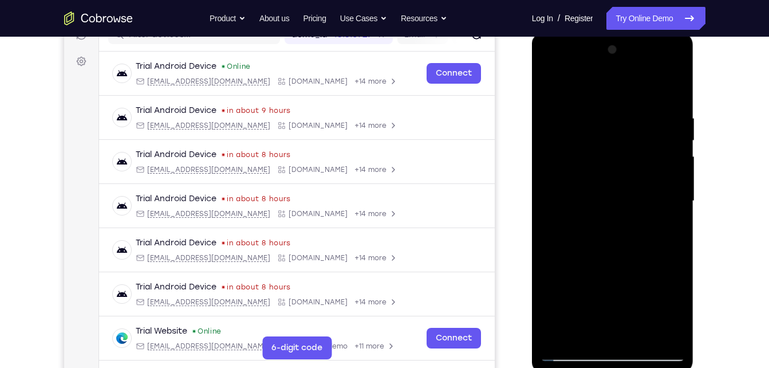
click at [630, 180] on div at bounding box center [613, 201] width 144 height 321
drag, startPoint x: 616, startPoint y: 263, endPoint x: 627, endPoint y: 165, distance: 98.5
click at [627, 165] on div at bounding box center [613, 201] width 144 height 321
drag, startPoint x: 644, startPoint y: 257, endPoint x: 642, endPoint y: 126, distance: 131.1
click at [642, 126] on div at bounding box center [613, 201] width 144 height 321
